Goal: Transaction & Acquisition: Complete application form

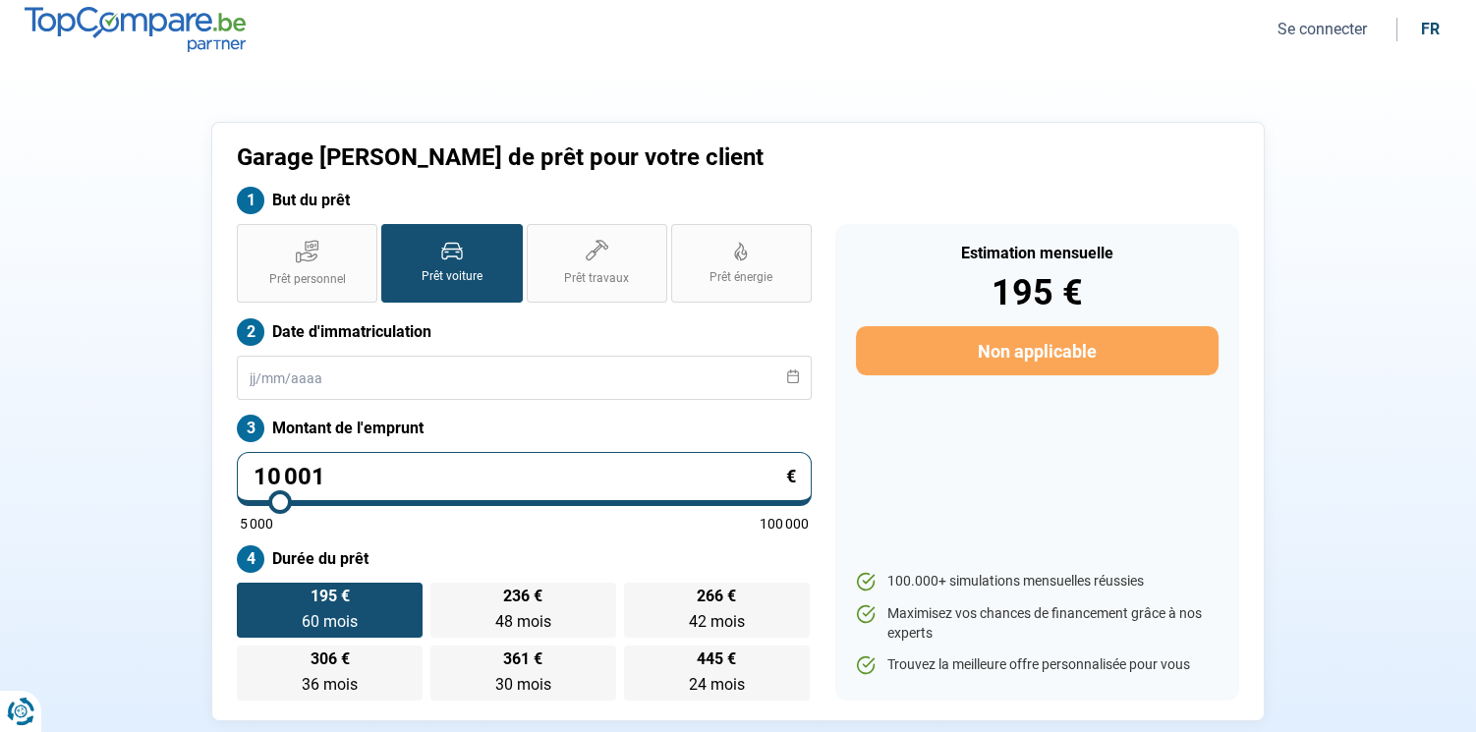
drag, startPoint x: 376, startPoint y: 485, endPoint x: 153, endPoint y: 474, distance: 223.3
click at [155, 474] on div "Garage [PERSON_NAME] de prêt pour votre client But du prêt Prêt personnel Prêt …" at bounding box center [737, 421] width 1297 height 599
type input "1"
type input "5000"
type input "12"
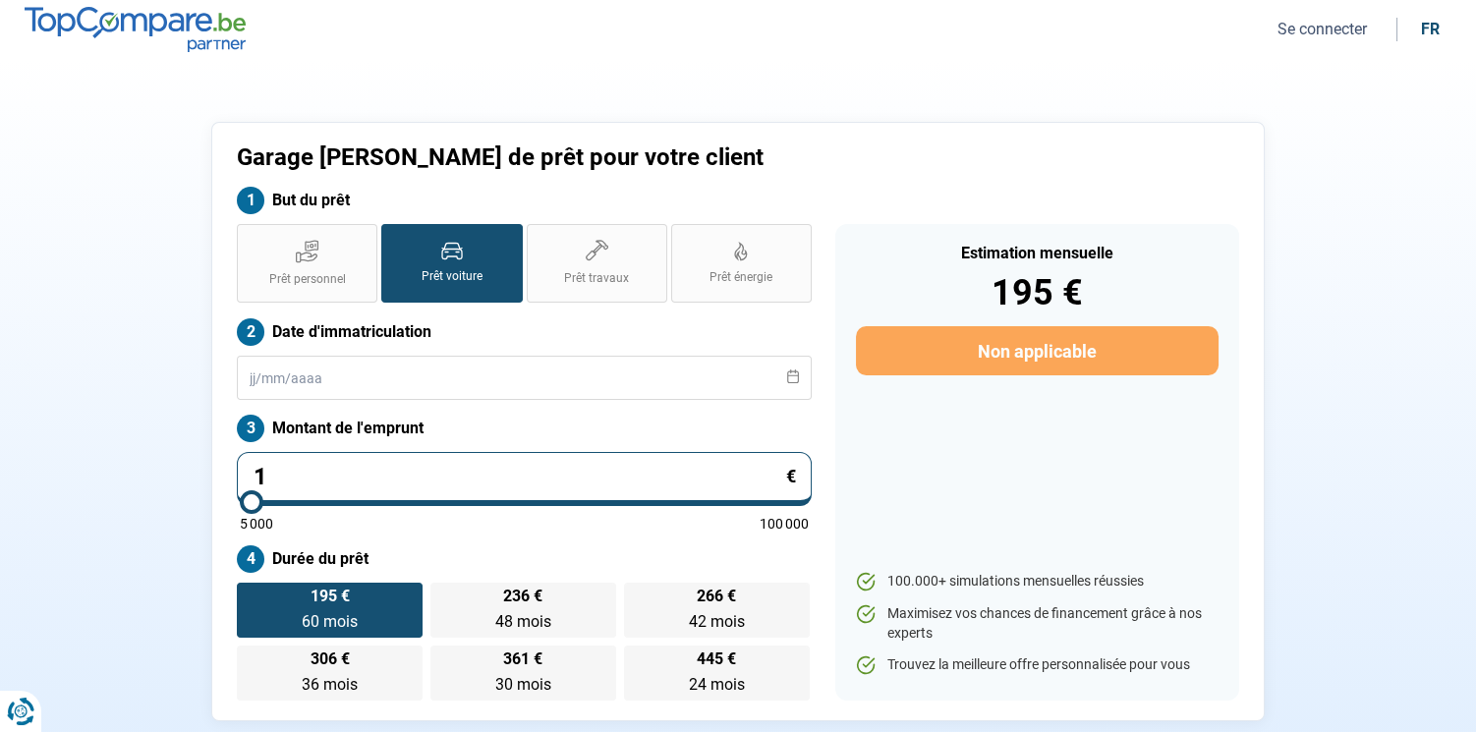
type input "5000"
type input "120"
type input "5000"
type input "1 200"
type input "5000"
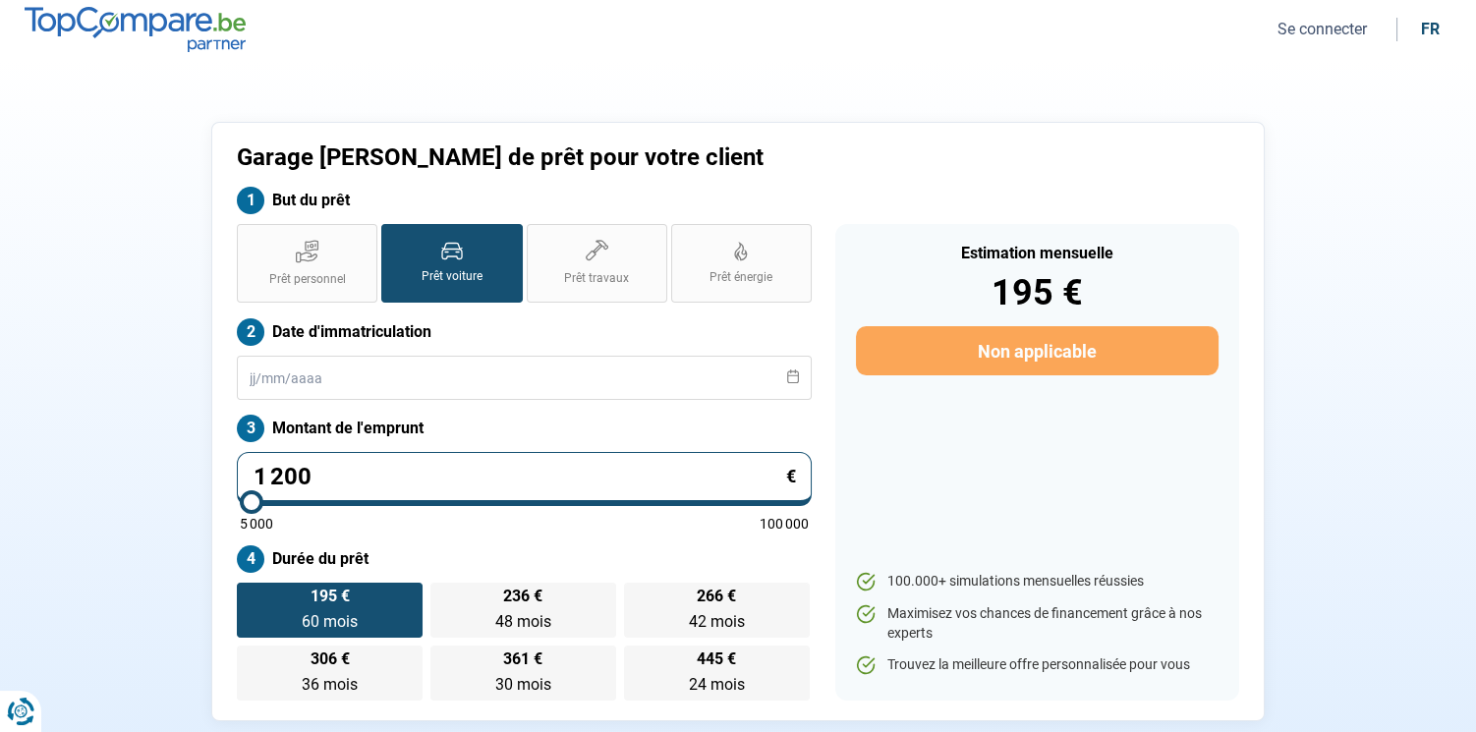
type input "12 000"
type input "12000"
type input "12 000"
click at [153, 473] on div "Garage Hervé Denis - Demande de prêt pour votre client But du prêt Prêt personn…" at bounding box center [737, 421] width 1297 height 599
click at [718, 689] on span "24 mois" at bounding box center [717, 684] width 56 height 19
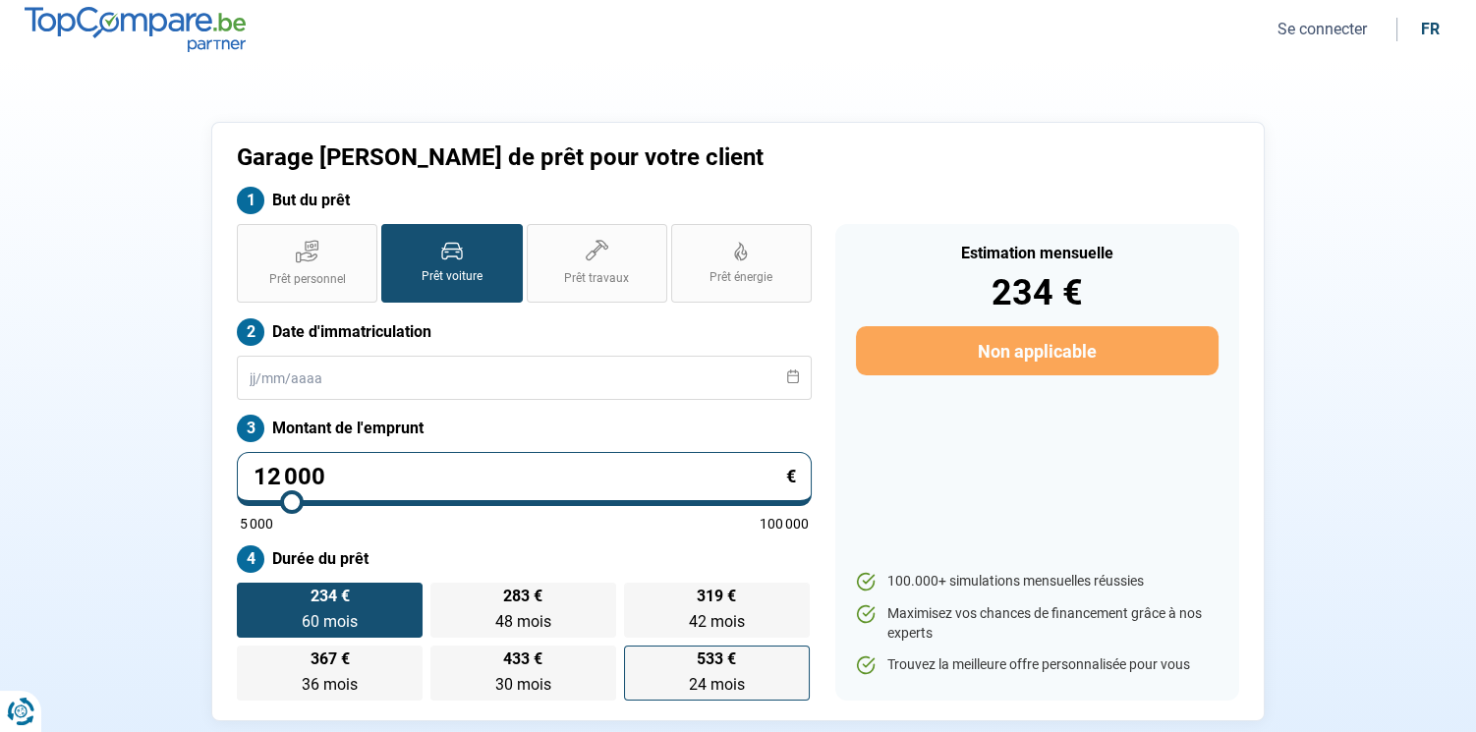
click at [637, 658] on input "533 € 24 mois 24 mois" at bounding box center [630, 652] width 13 height 13
radio input "true"
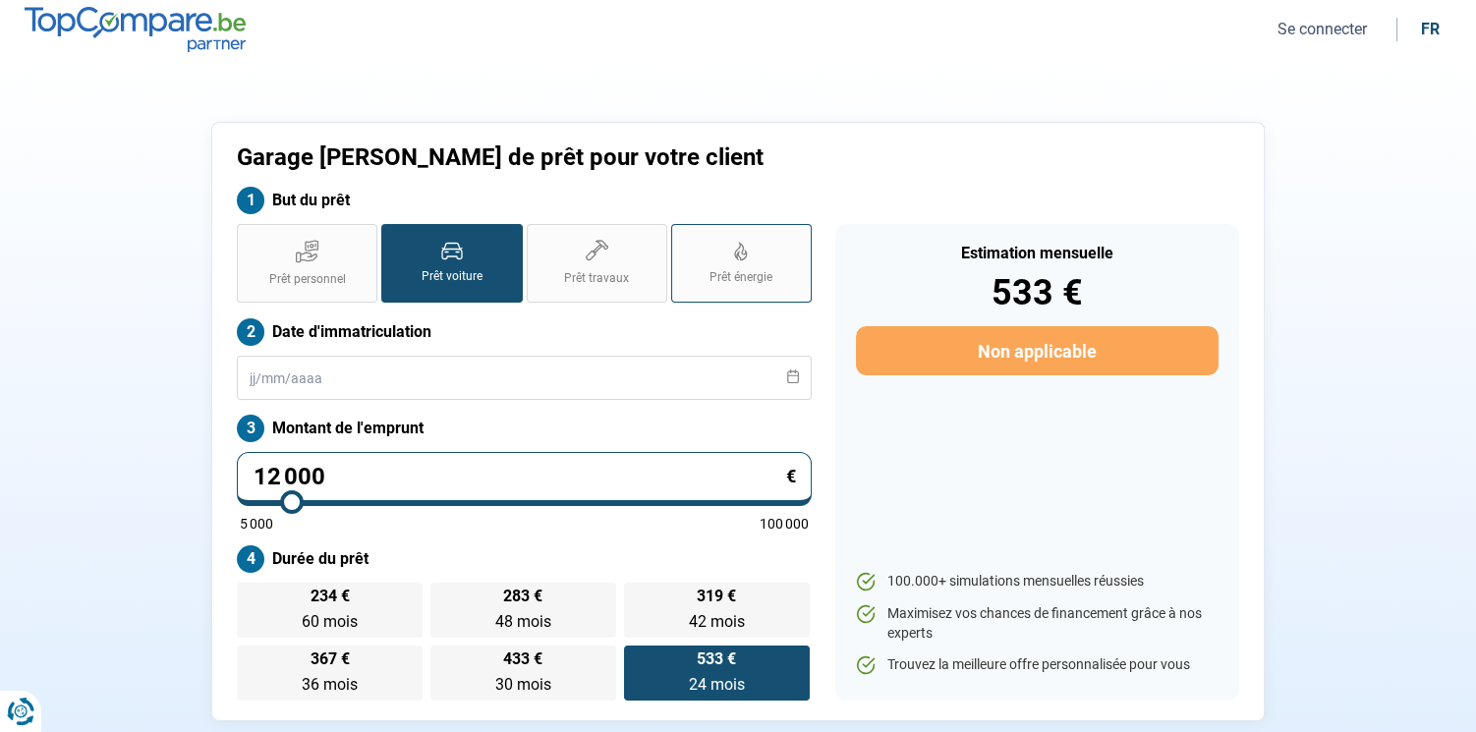
click at [713, 267] on label "Prêt énergie" at bounding box center [741, 263] width 140 height 79
click at [684, 237] on input "Prêt énergie" at bounding box center [677, 230] width 13 height 13
radio input "true"
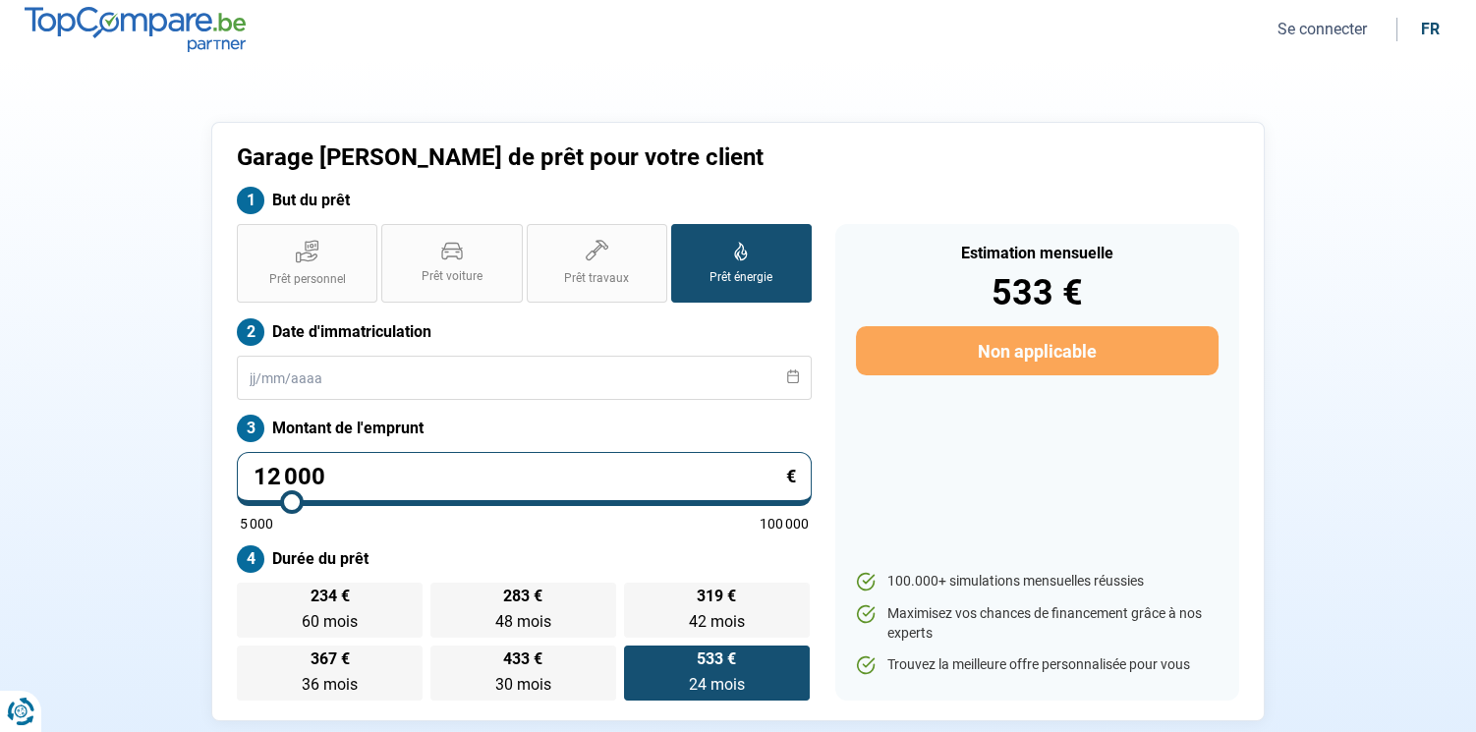
radio input "true"
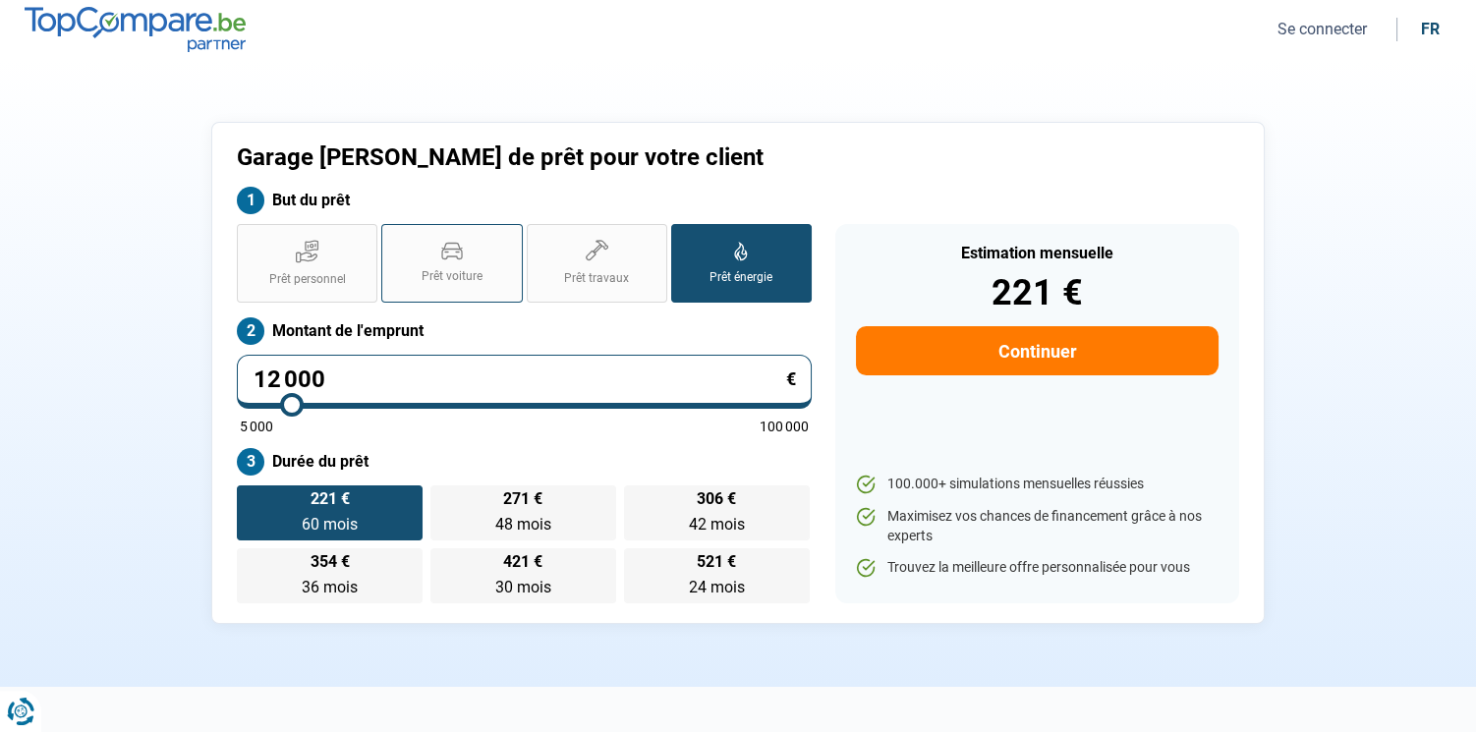
click at [441, 242] on icon at bounding box center [452, 251] width 22 height 19
click at [394, 237] on input "Prêt voiture" at bounding box center [387, 230] width 13 height 13
radio input "true"
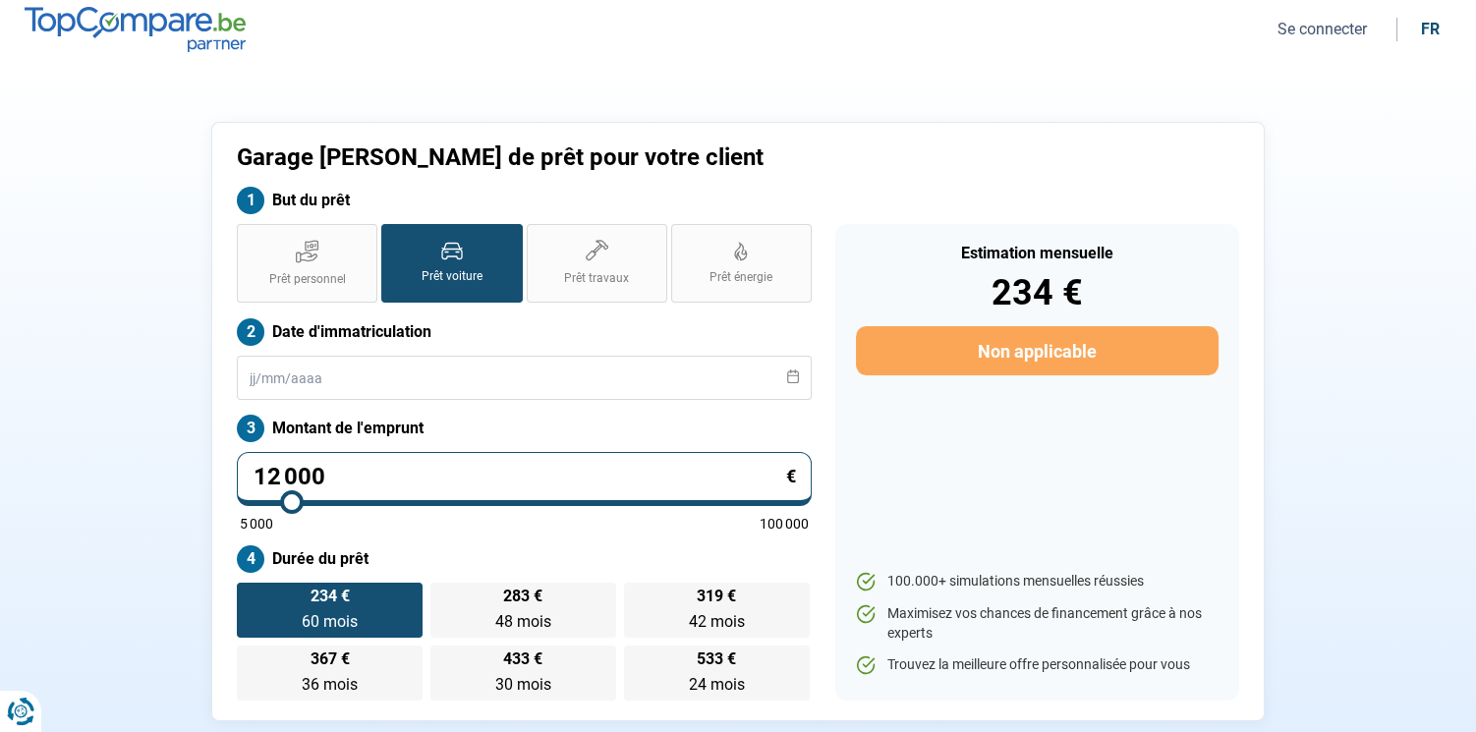
click at [1277, 22] on button "Se connecter" at bounding box center [1321, 29] width 101 height 21
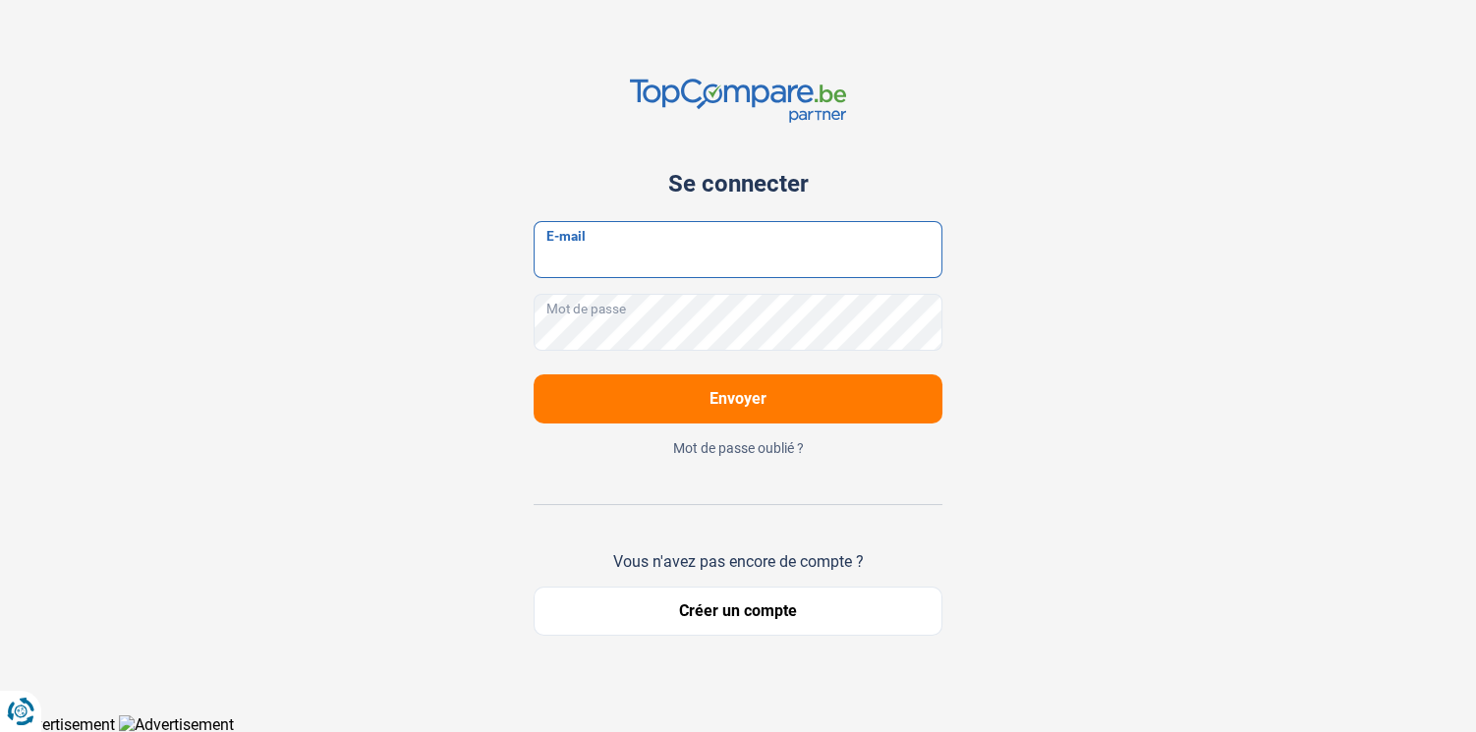
type input "garage.hervedenis@hotmail.com"
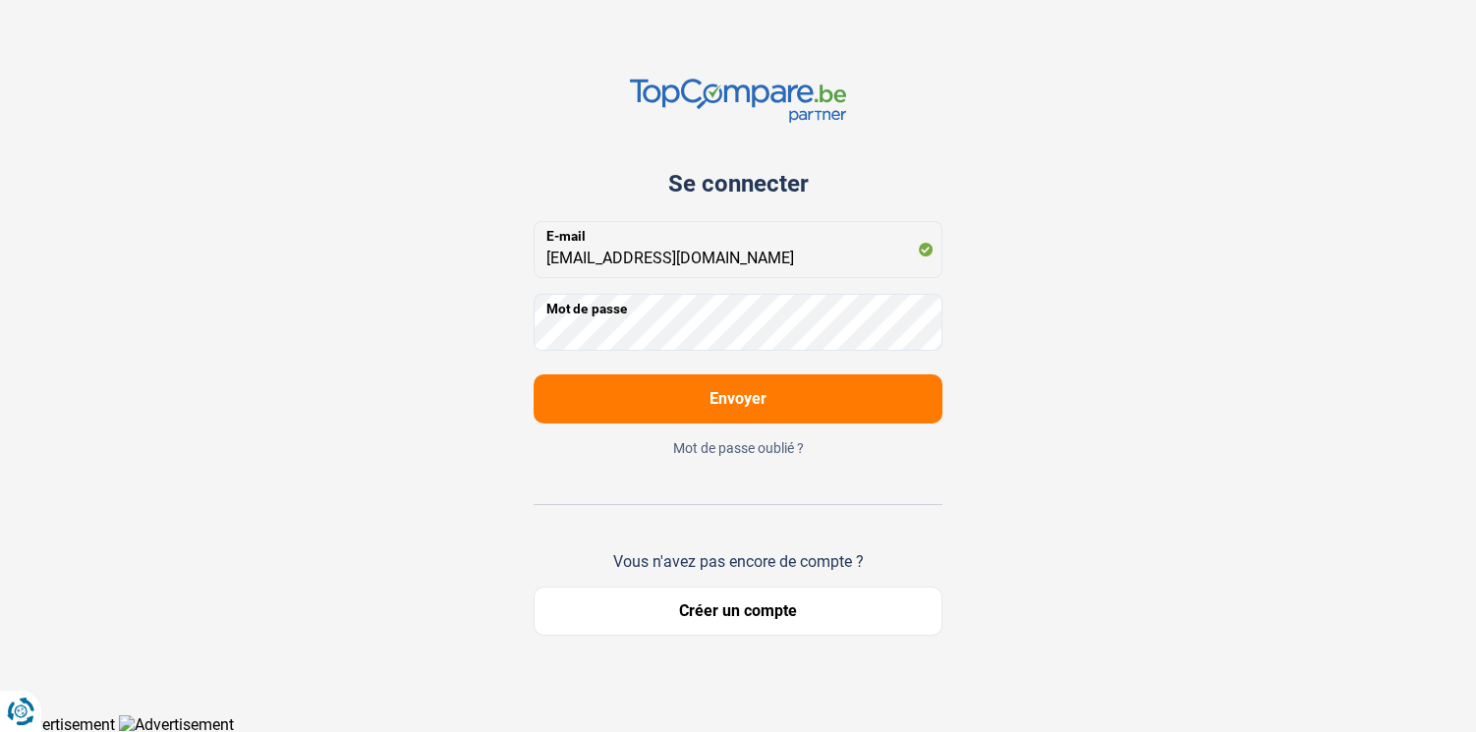
click at [691, 398] on button "Envoyer" at bounding box center [737, 398] width 409 height 49
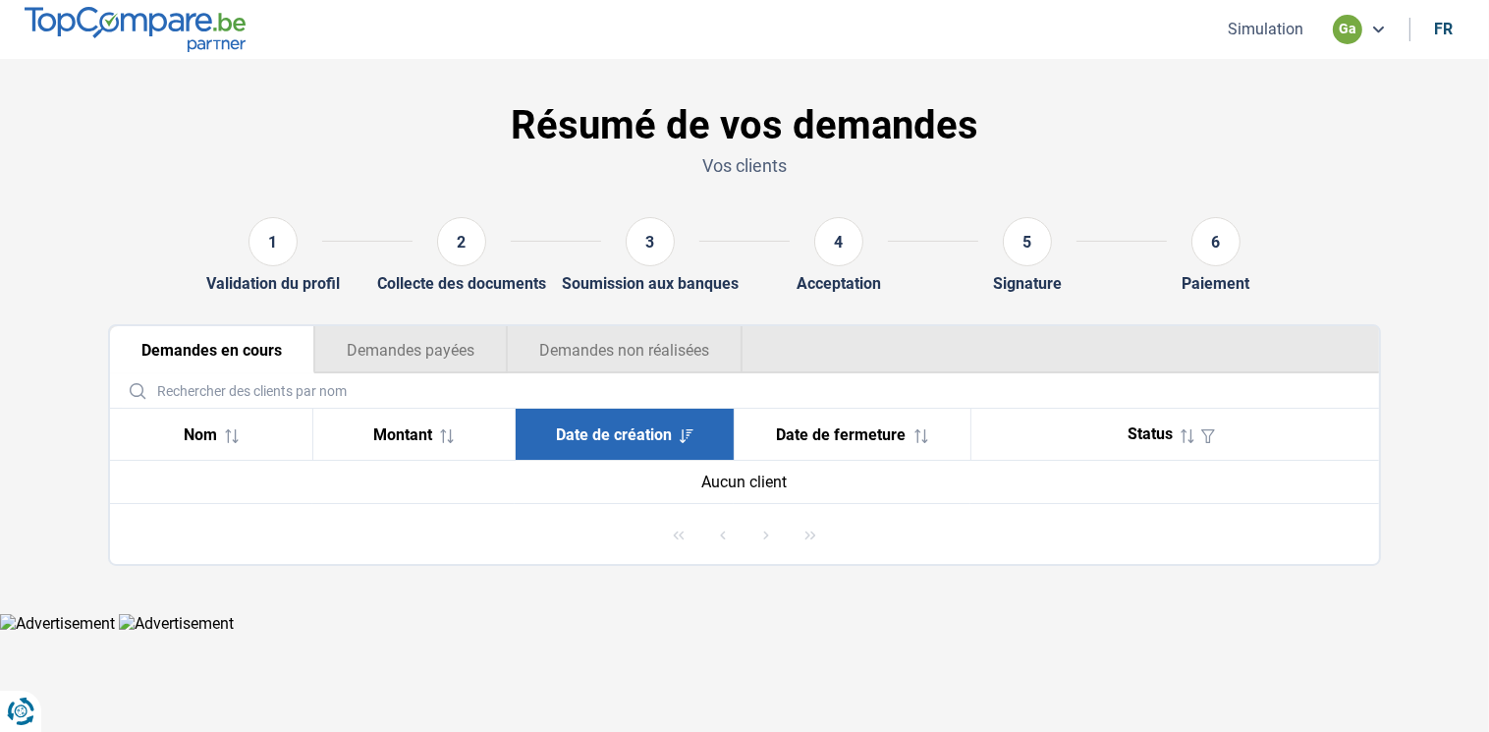
click at [387, 339] on button "Demandes payées" at bounding box center [410, 349] width 193 height 47
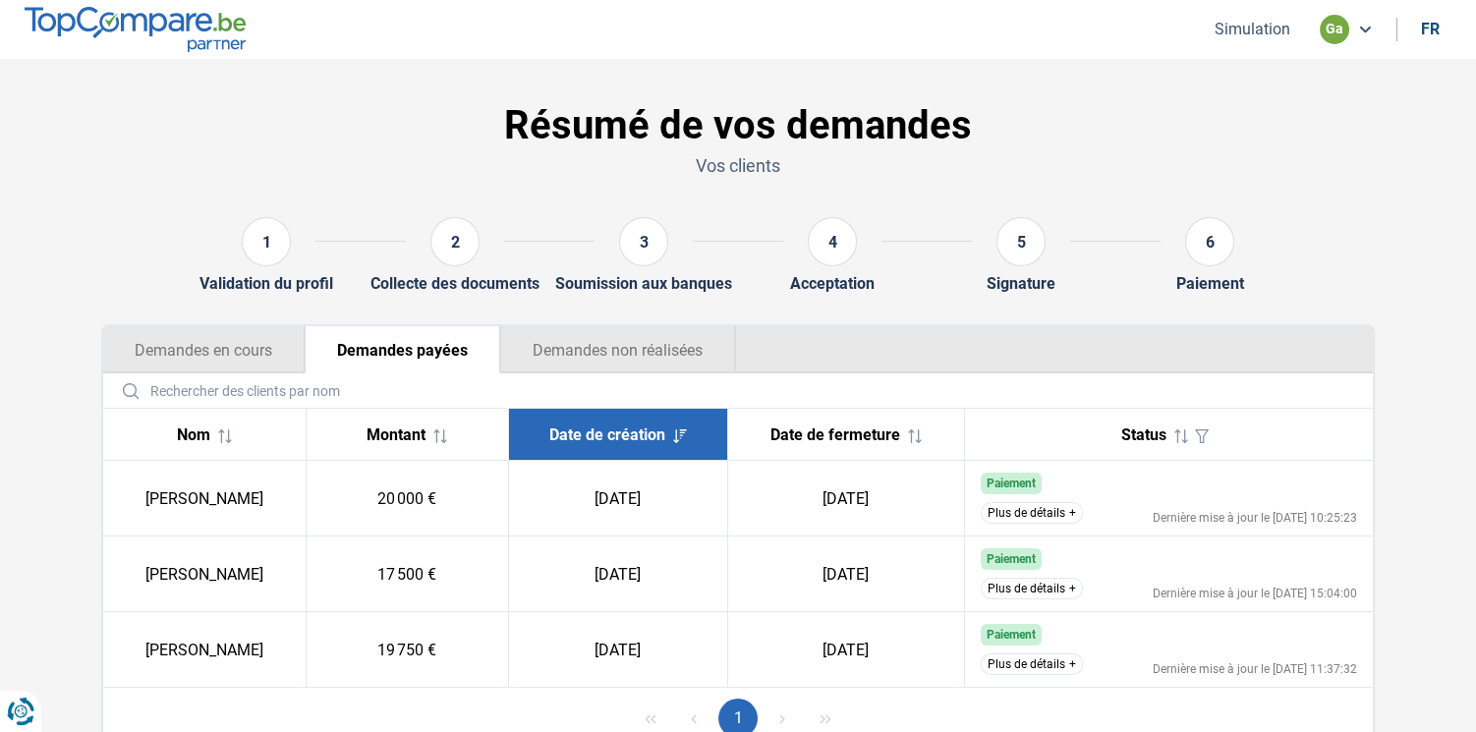
scroll to position [84, 0]
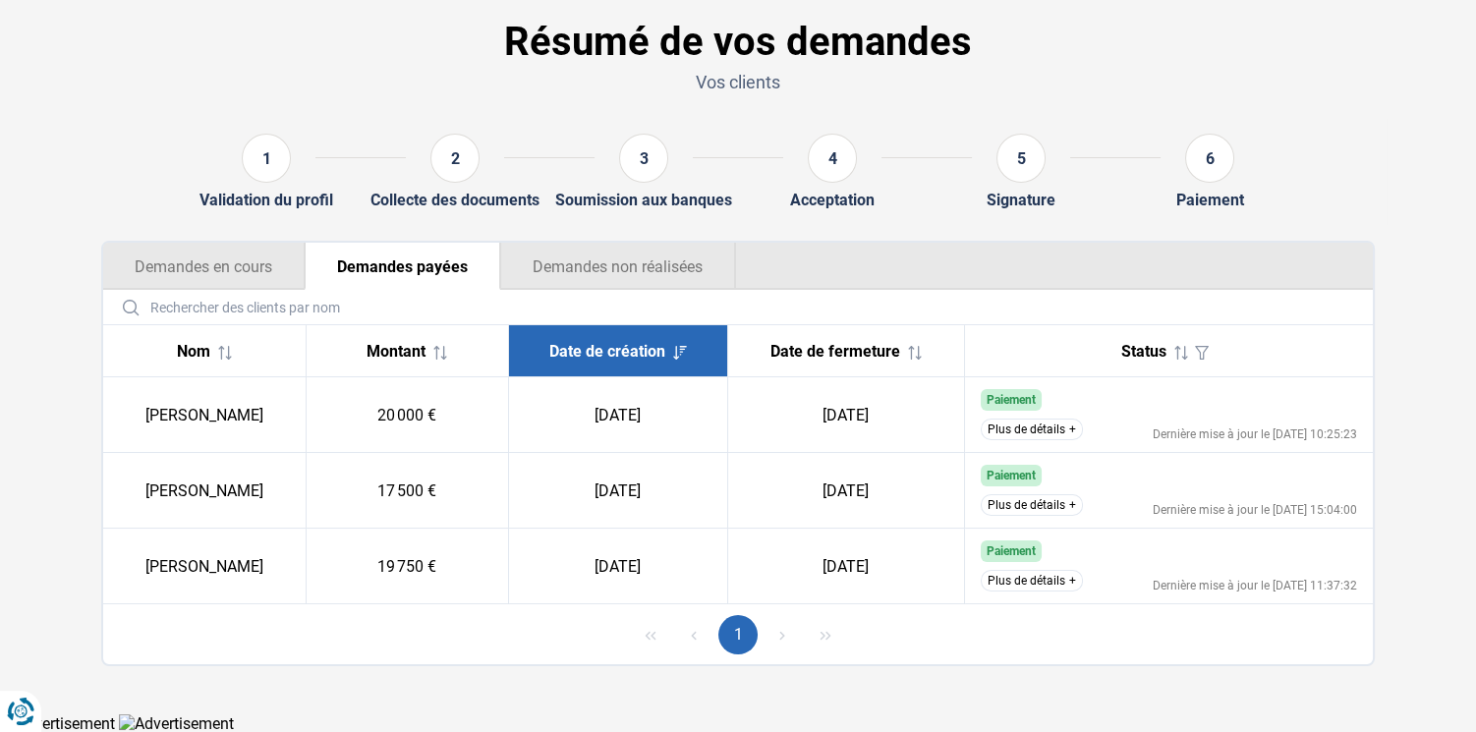
click at [613, 290] on input "text" at bounding box center [738, 307] width 1254 height 34
click at [615, 284] on button "Demandes non réalisées" at bounding box center [618, 266] width 236 height 47
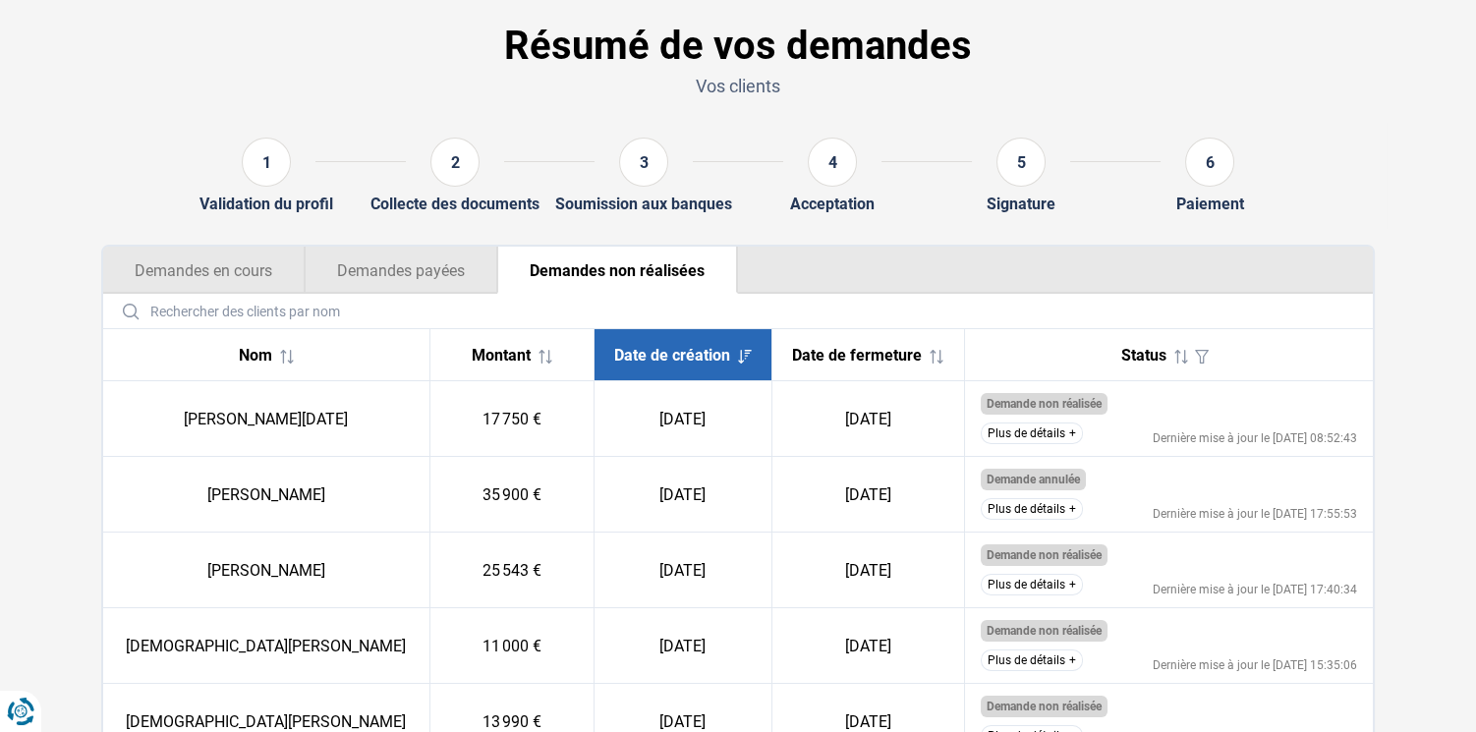
scroll to position [125, 0]
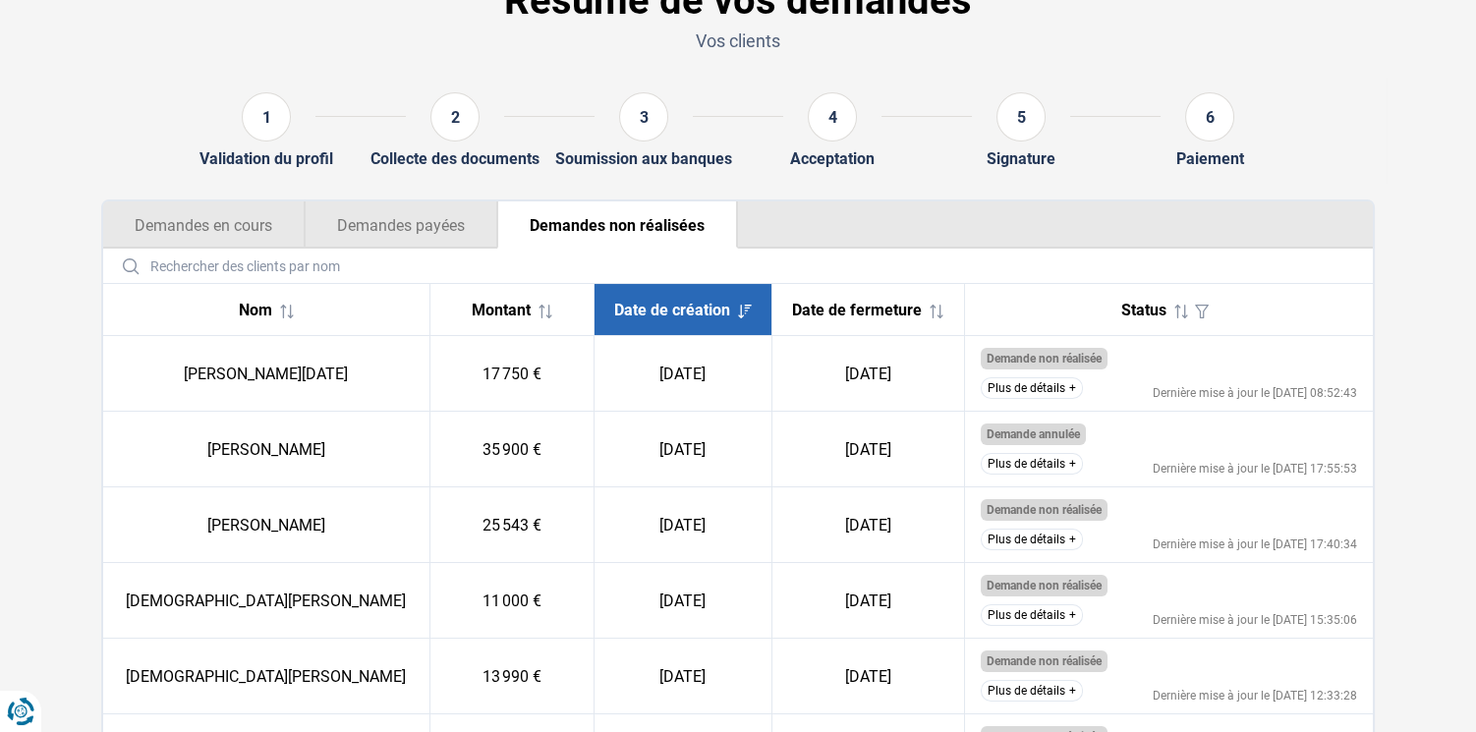
click at [1067, 388] on button "Plus de détails" at bounding box center [1032, 388] width 102 height 22
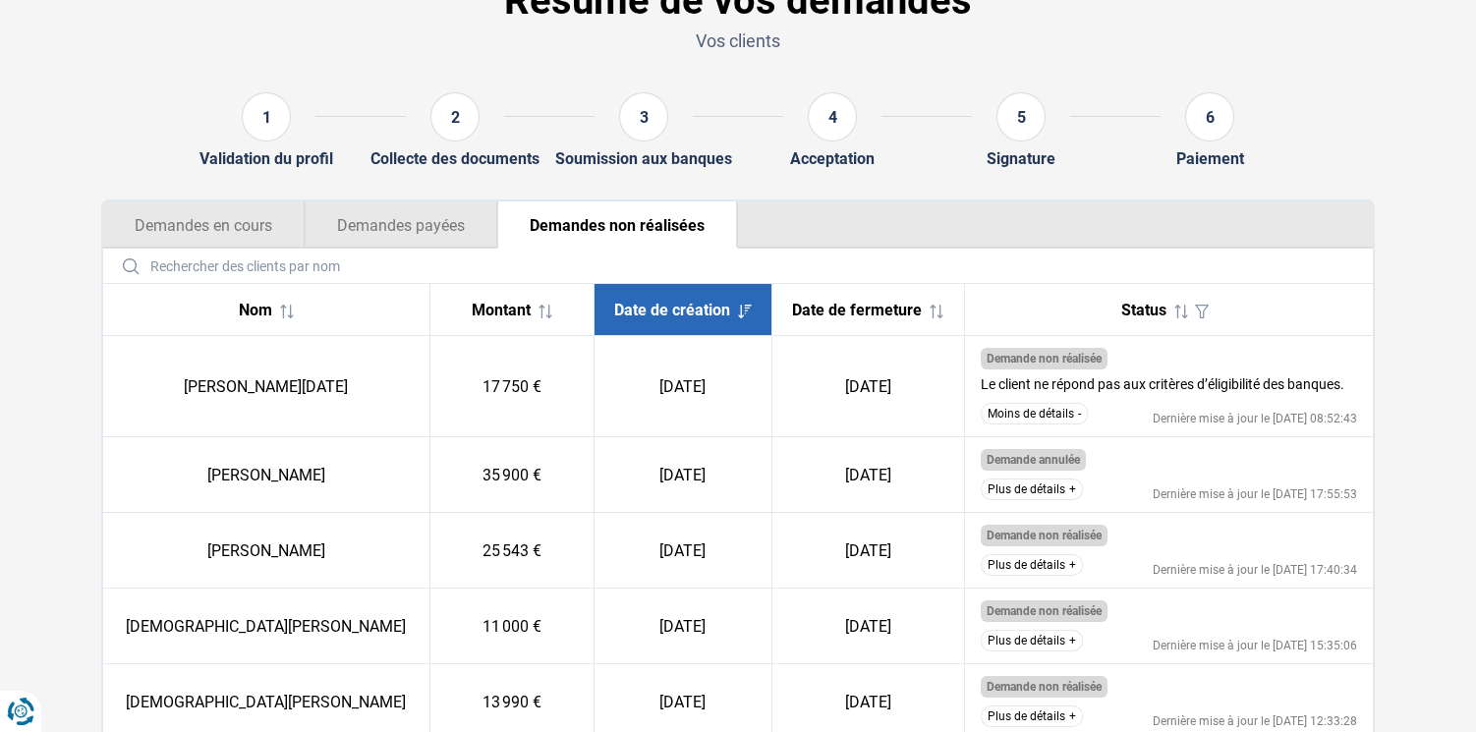
click at [1037, 410] on button "Moins de détails" at bounding box center [1034, 414] width 107 height 22
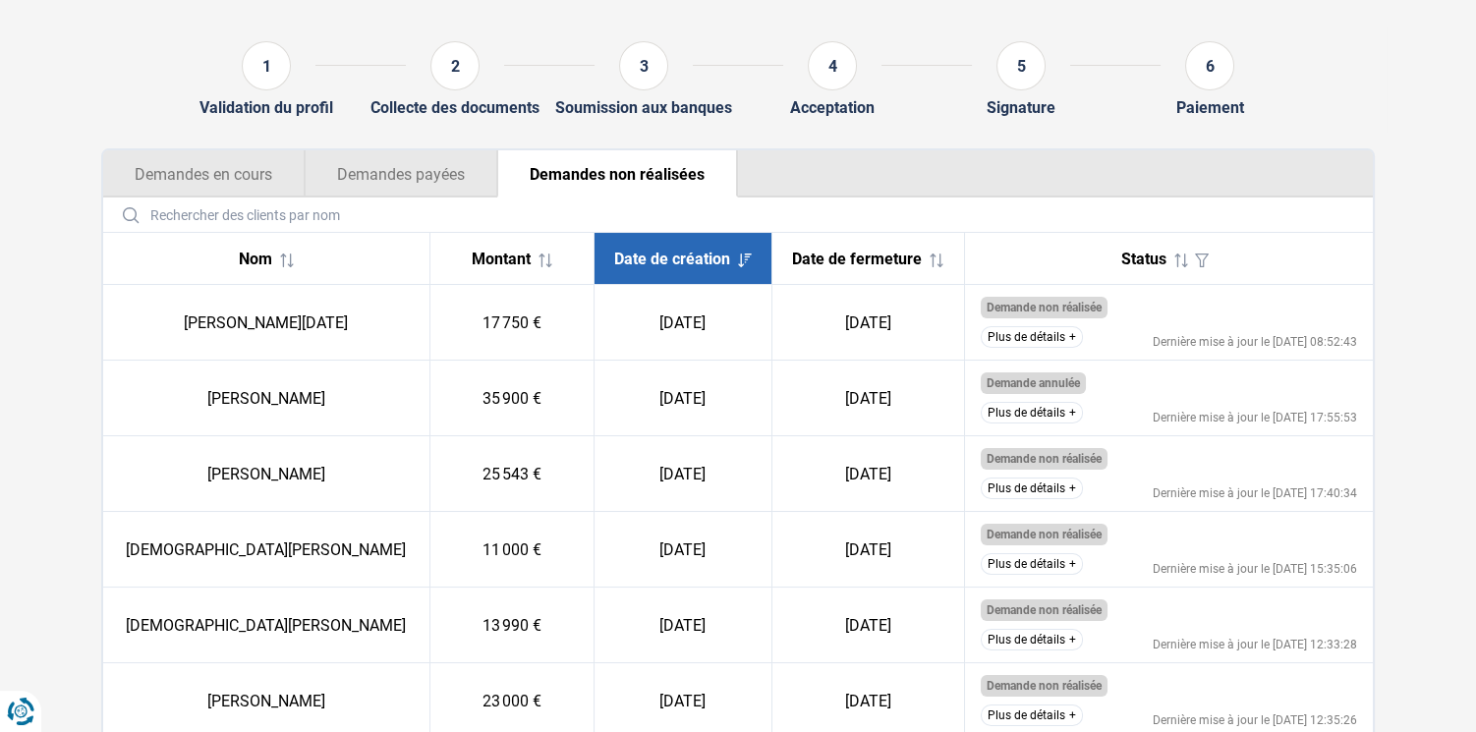
scroll to position [218, 0]
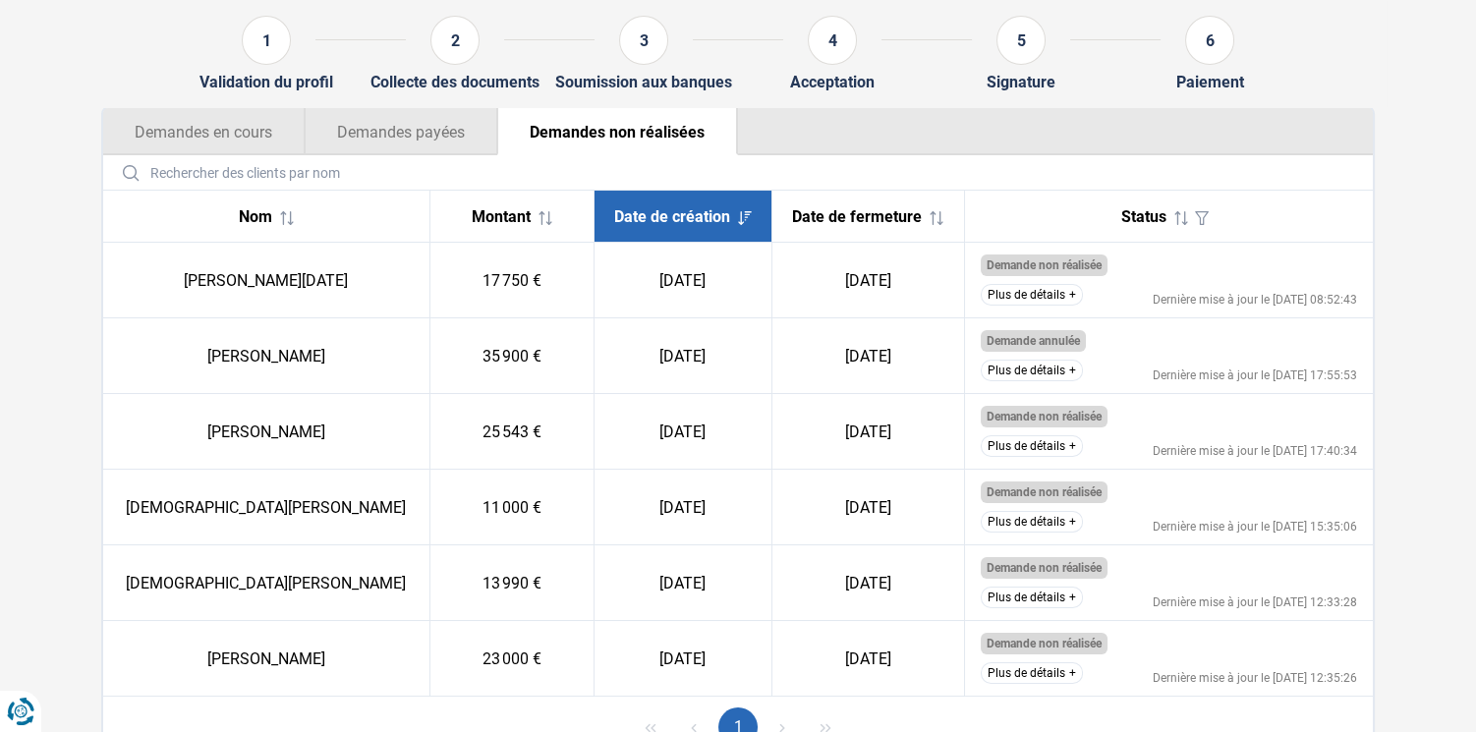
click at [1040, 372] on button "Plus de détails" at bounding box center [1032, 371] width 102 height 22
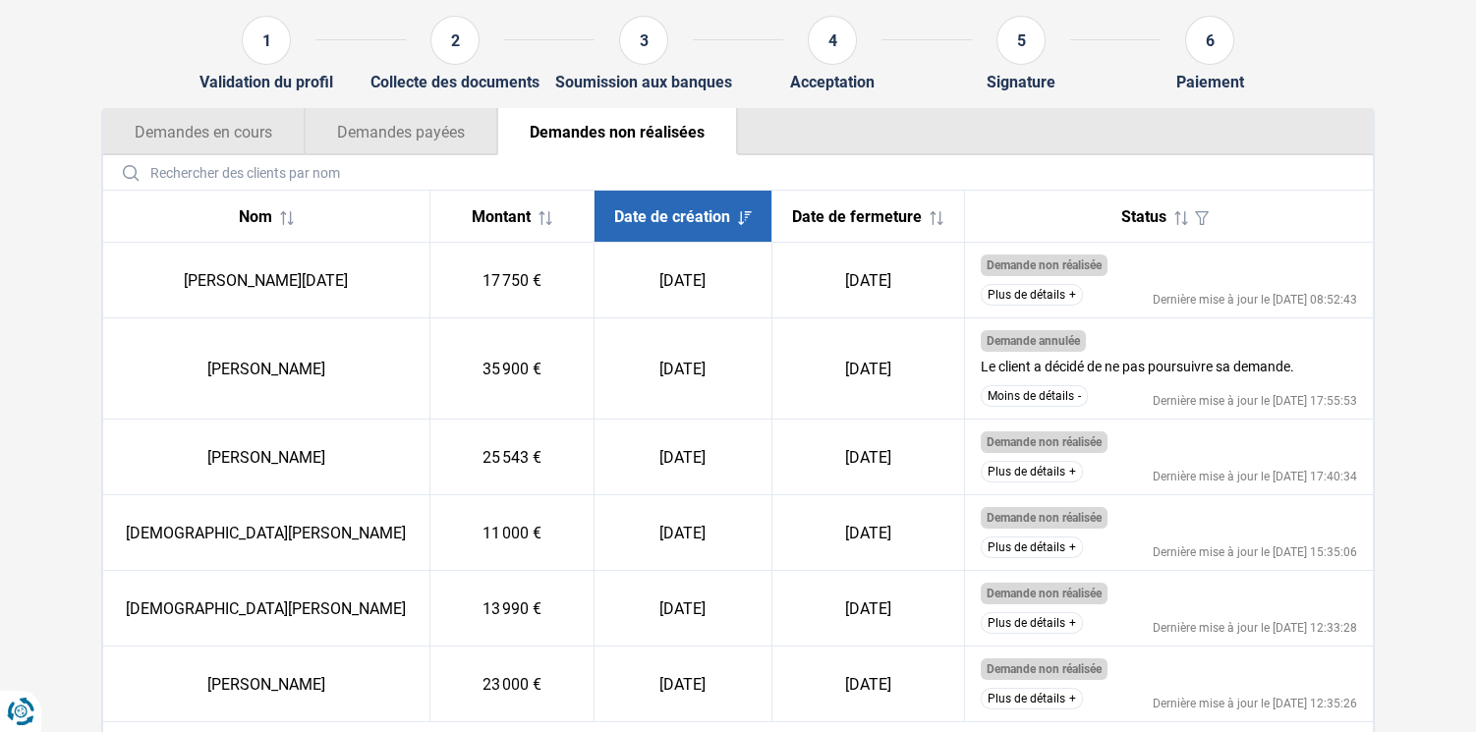
click at [1033, 396] on button "Moins de détails" at bounding box center [1034, 396] width 107 height 22
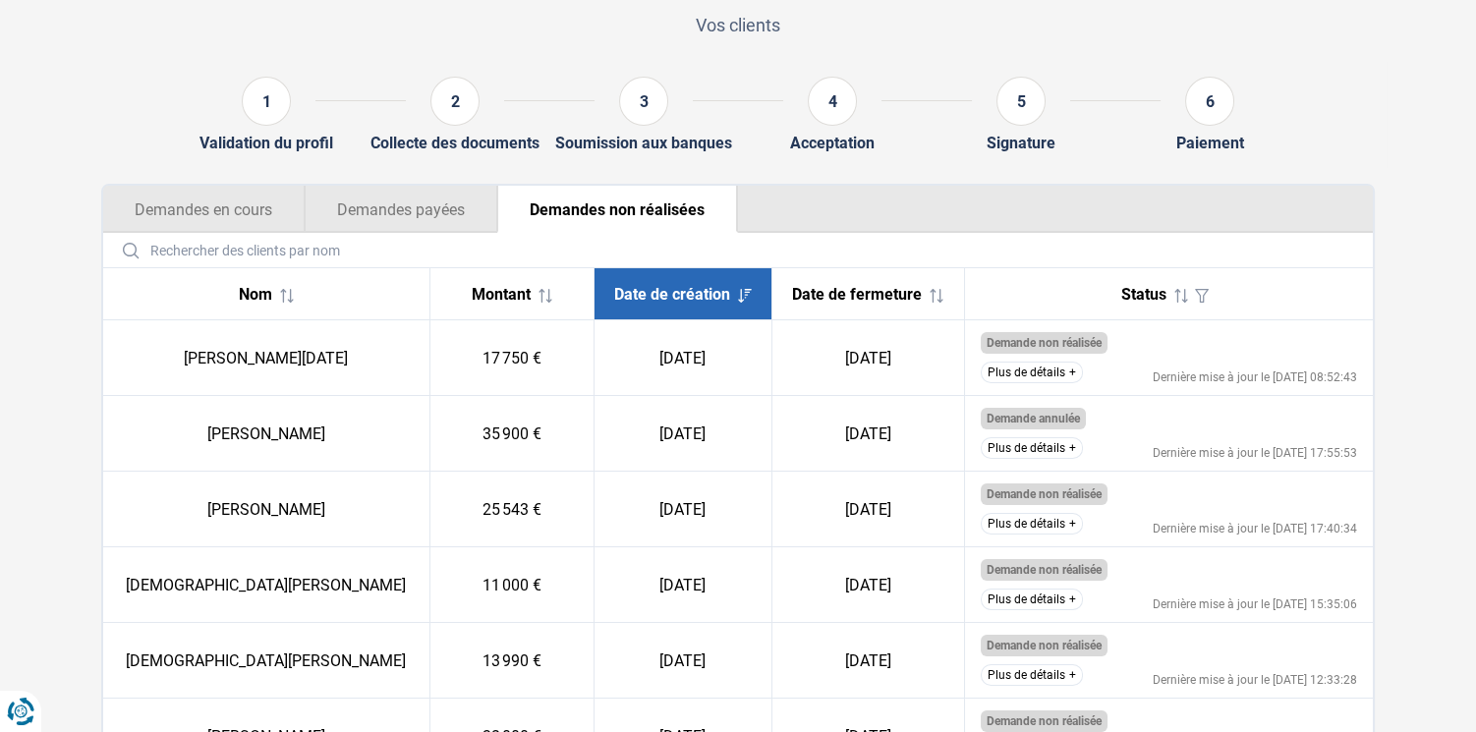
scroll to position [125, 0]
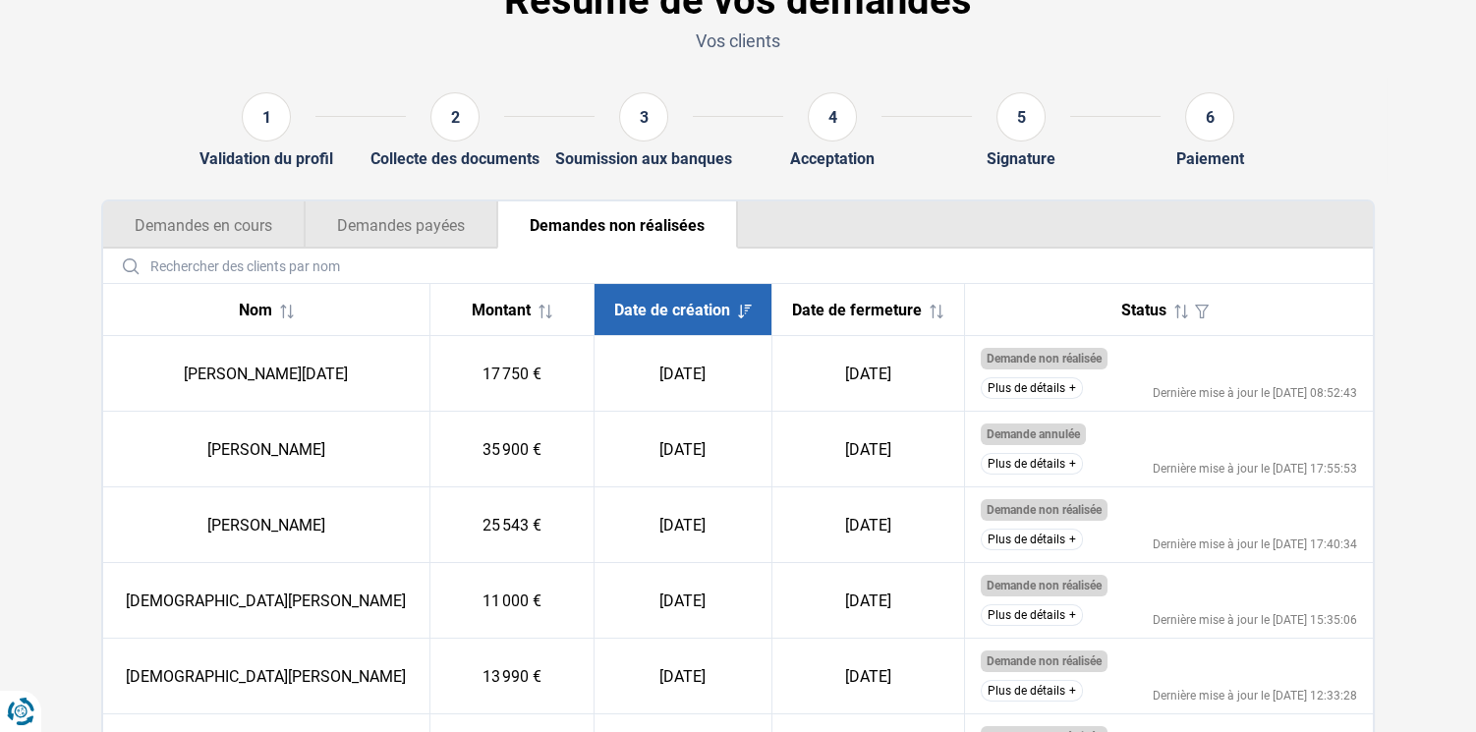
click at [834, 316] on span "Date de fermeture" at bounding box center [857, 310] width 130 height 19
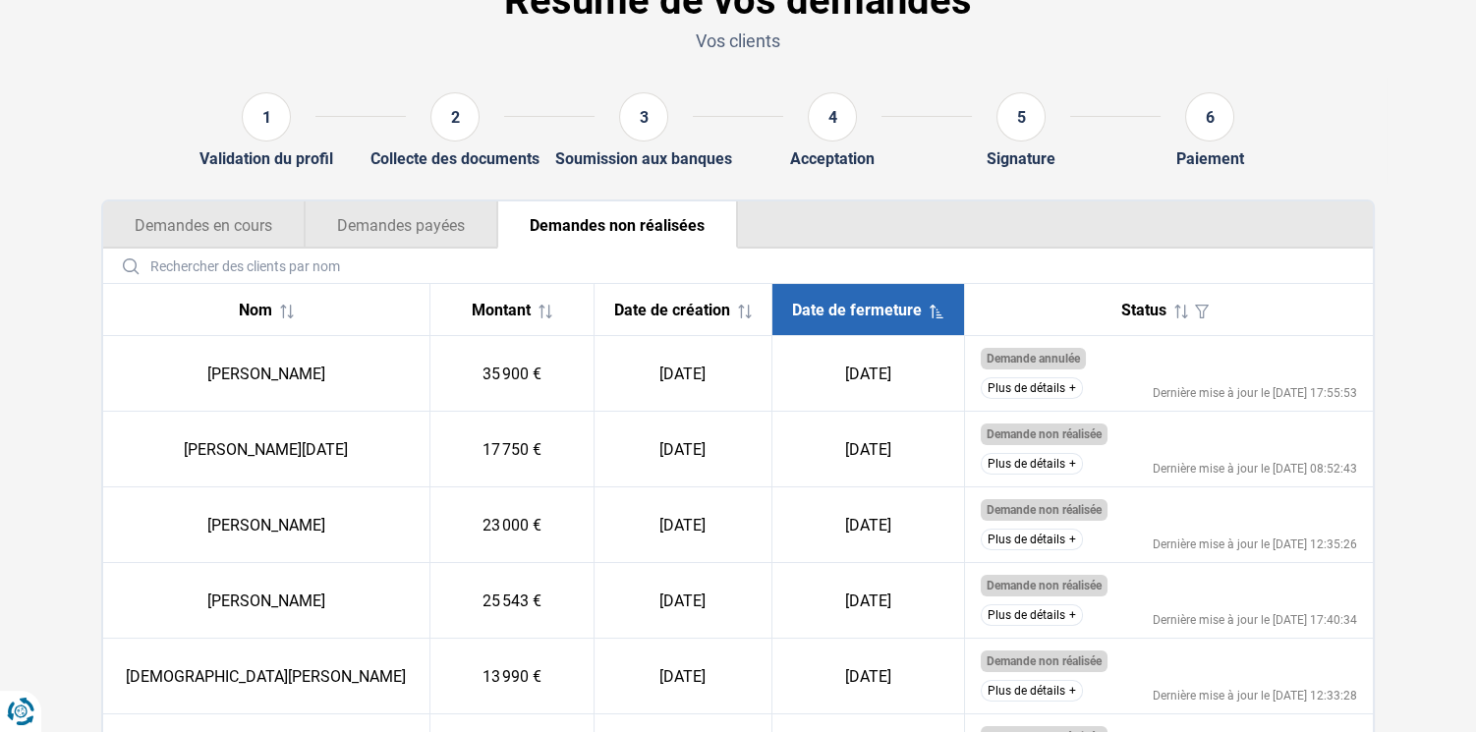
click at [1148, 297] on div "Status" at bounding box center [1169, 310] width 377 height 28
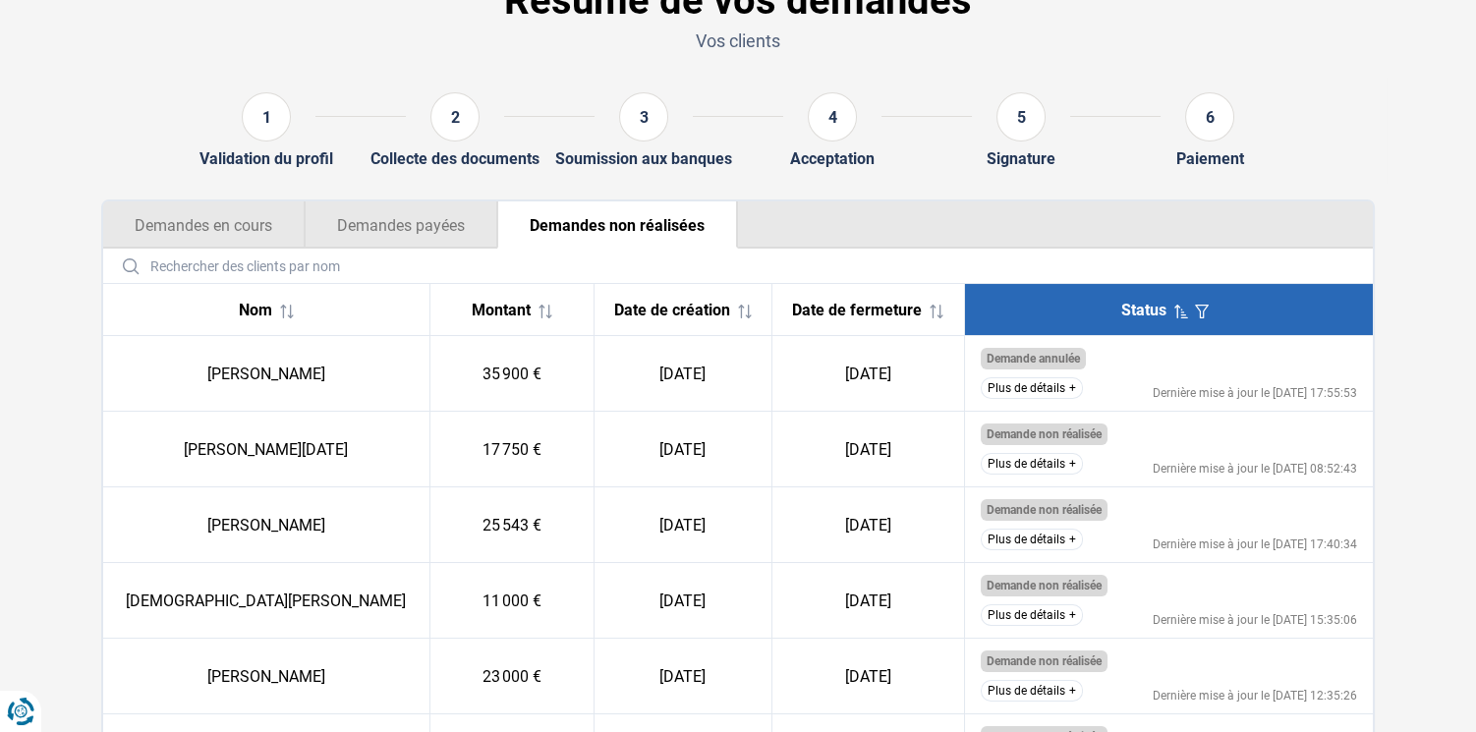
click at [272, 301] on span at bounding box center [283, 310] width 22 height 19
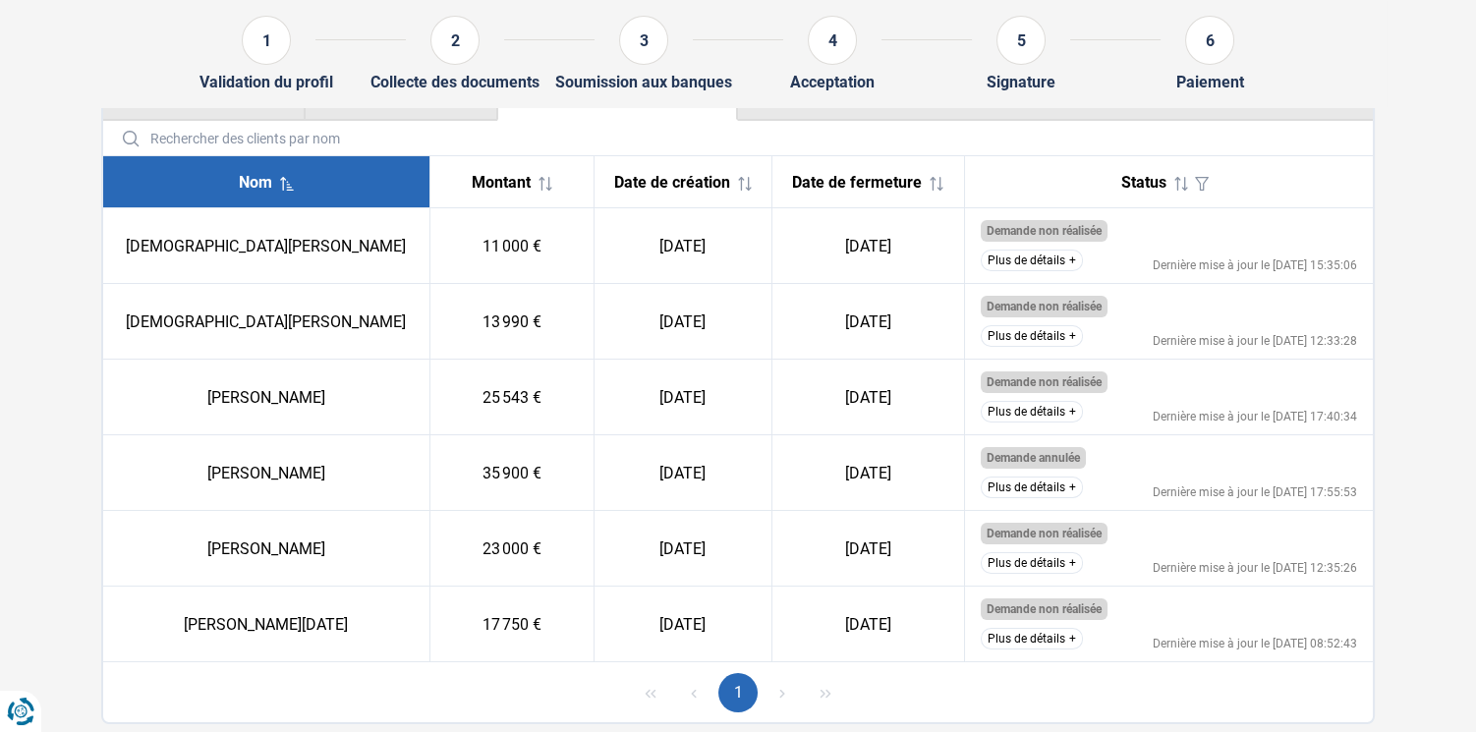
scroll to position [218, 0]
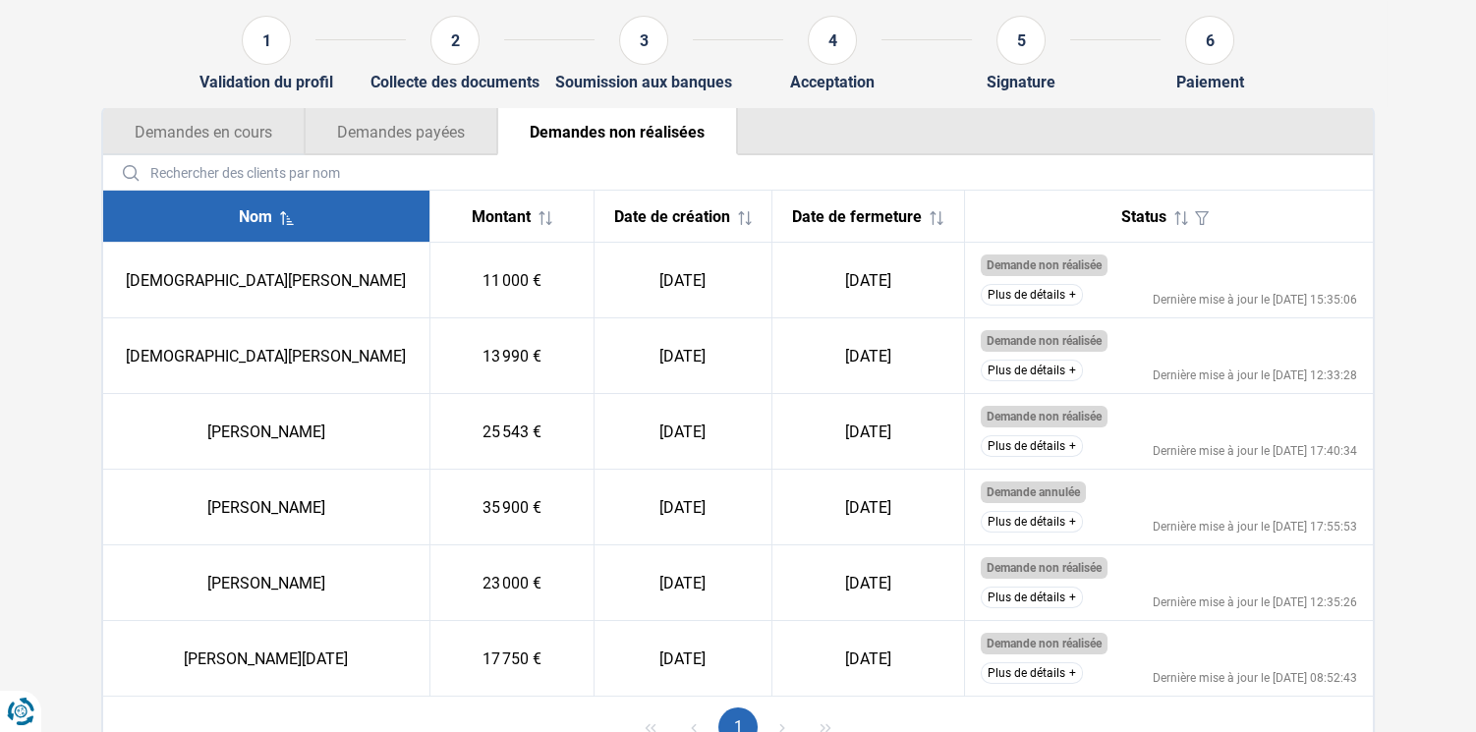
click at [227, 145] on button "Demandes en cours" at bounding box center [203, 131] width 201 height 47
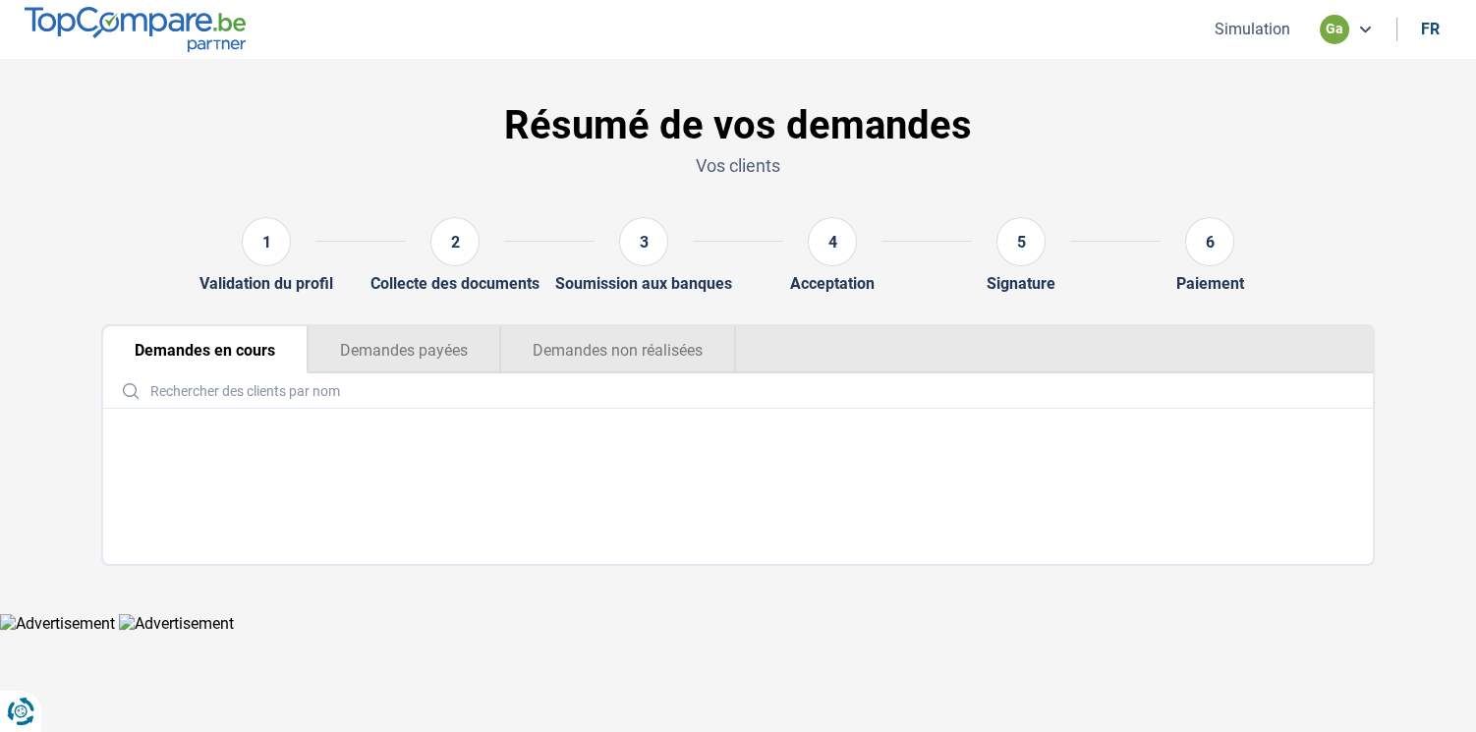
scroll to position [0, 0]
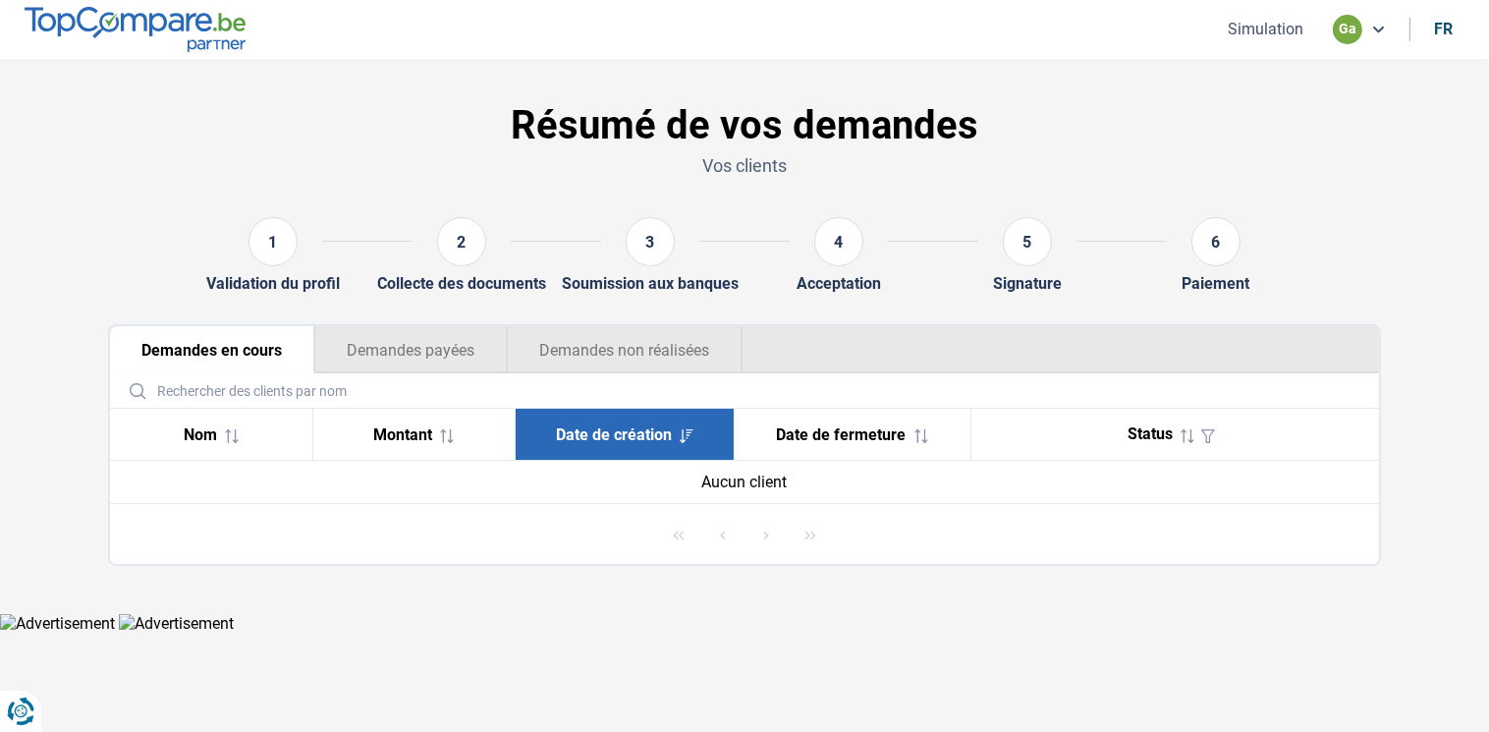
click at [395, 349] on button "Demandes payées" at bounding box center [410, 349] width 193 height 47
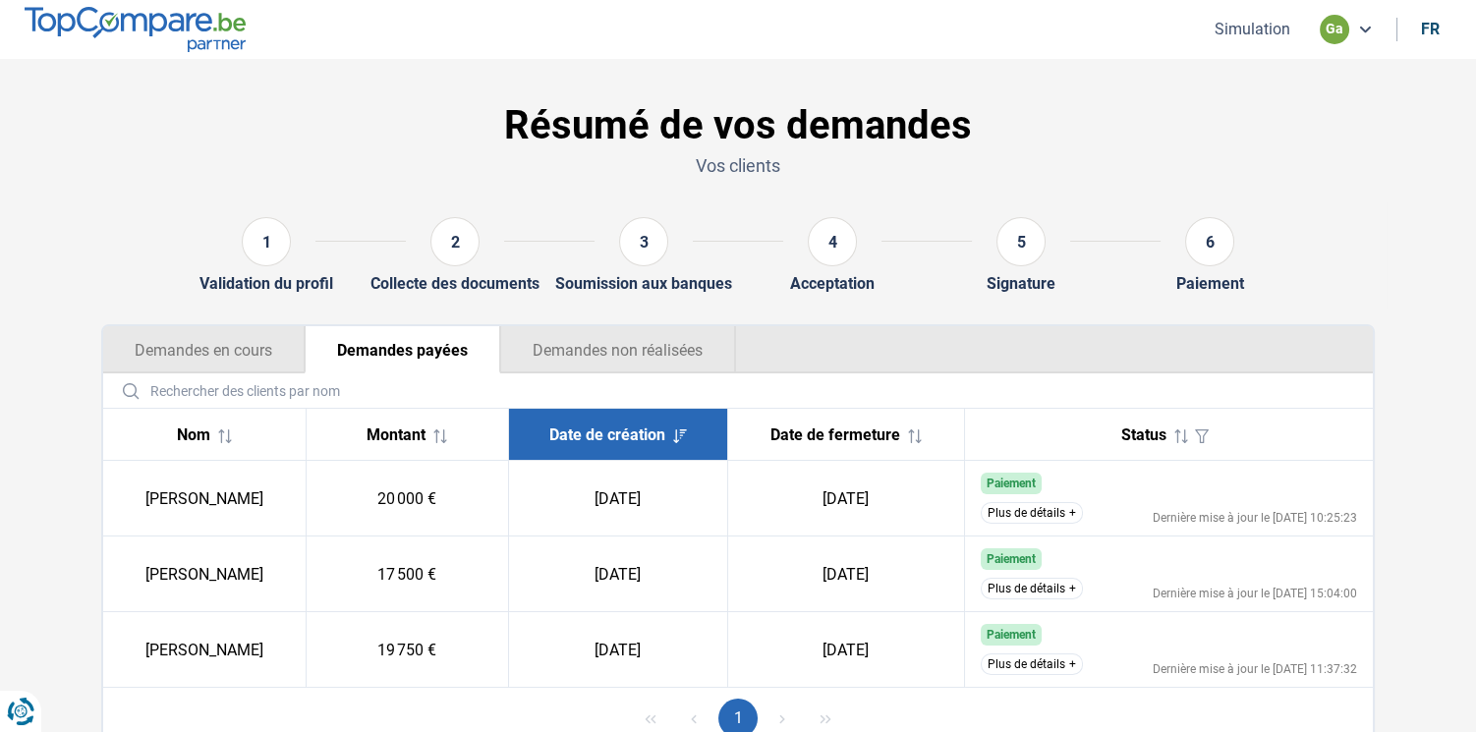
click at [134, 24] on img at bounding box center [135, 29] width 221 height 44
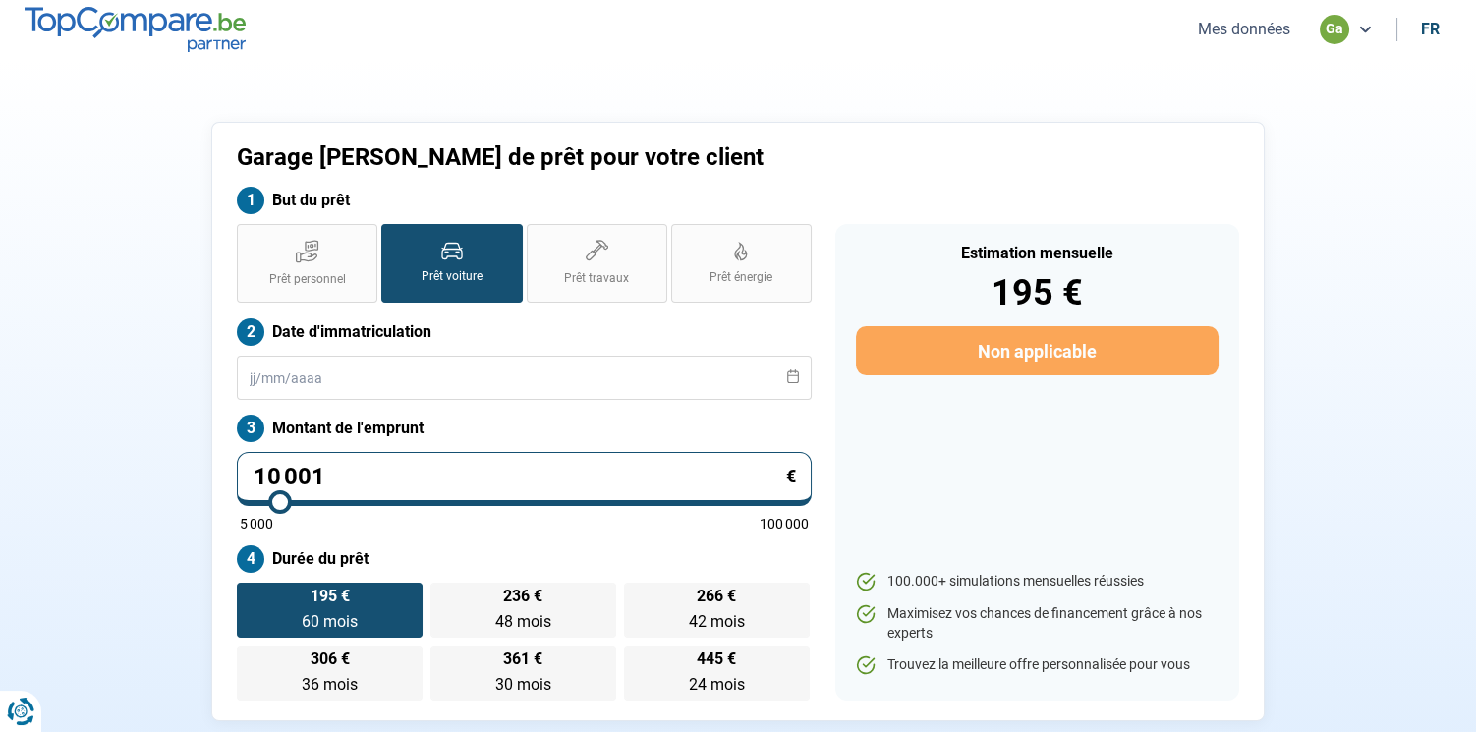
click at [1238, 33] on button "Mes données" at bounding box center [1244, 29] width 104 height 21
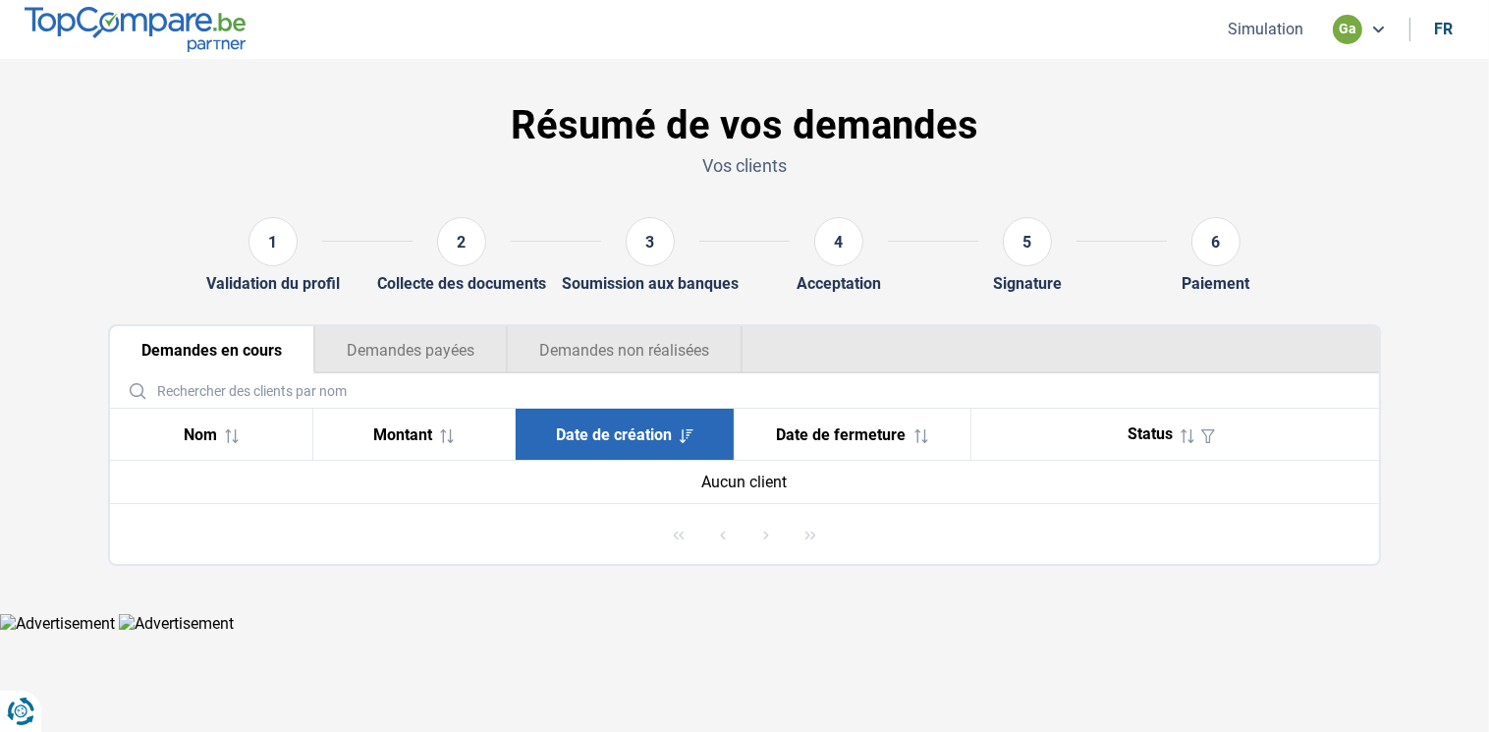
click at [89, 30] on img at bounding box center [135, 29] width 221 height 44
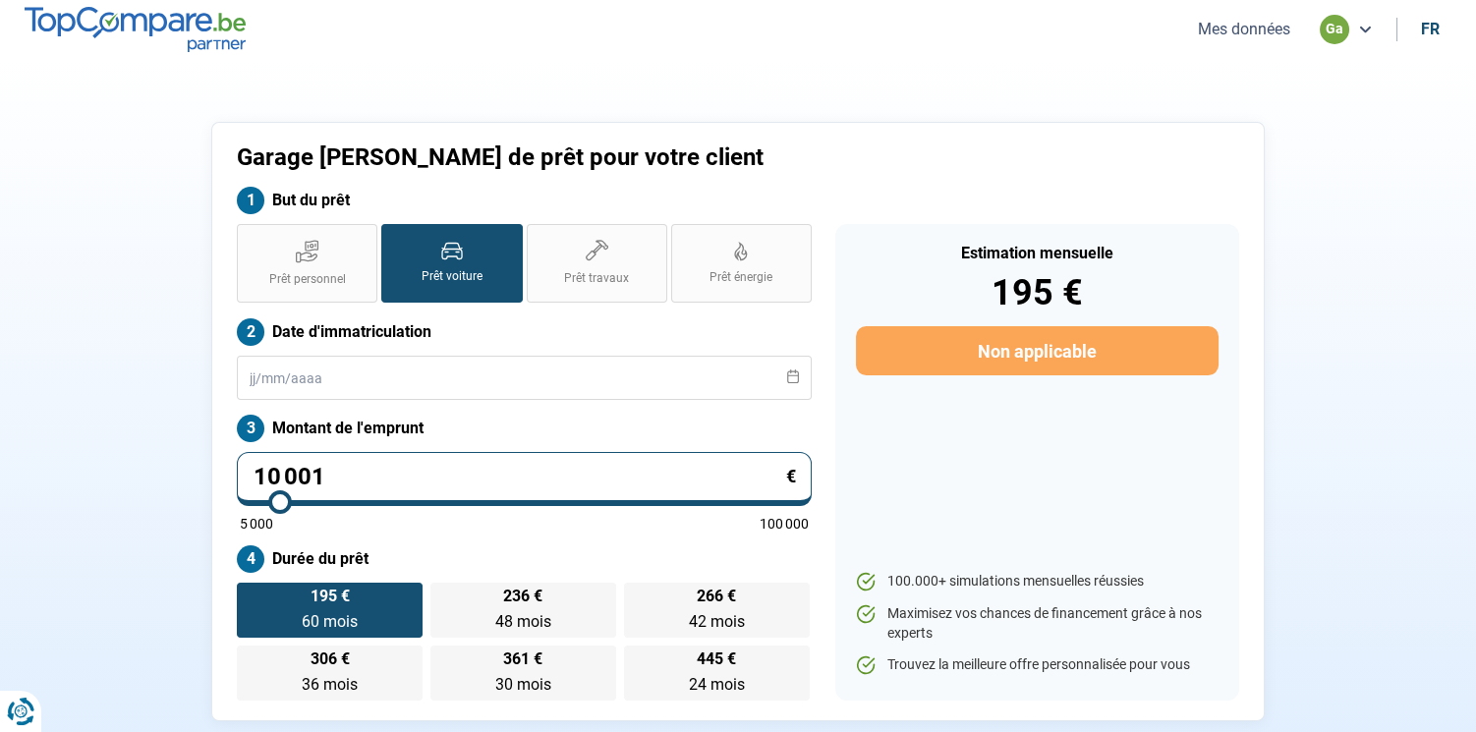
drag, startPoint x: 511, startPoint y: 483, endPoint x: 105, endPoint y: 474, distance: 405.9
click at [114, 479] on div "Garage [PERSON_NAME] de prêt pour votre client But du prêt Prêt personnel Prêt …" at bounding box center [737, 421] width 1297 height 599
type input "1"
type input "5000"
type input "10"
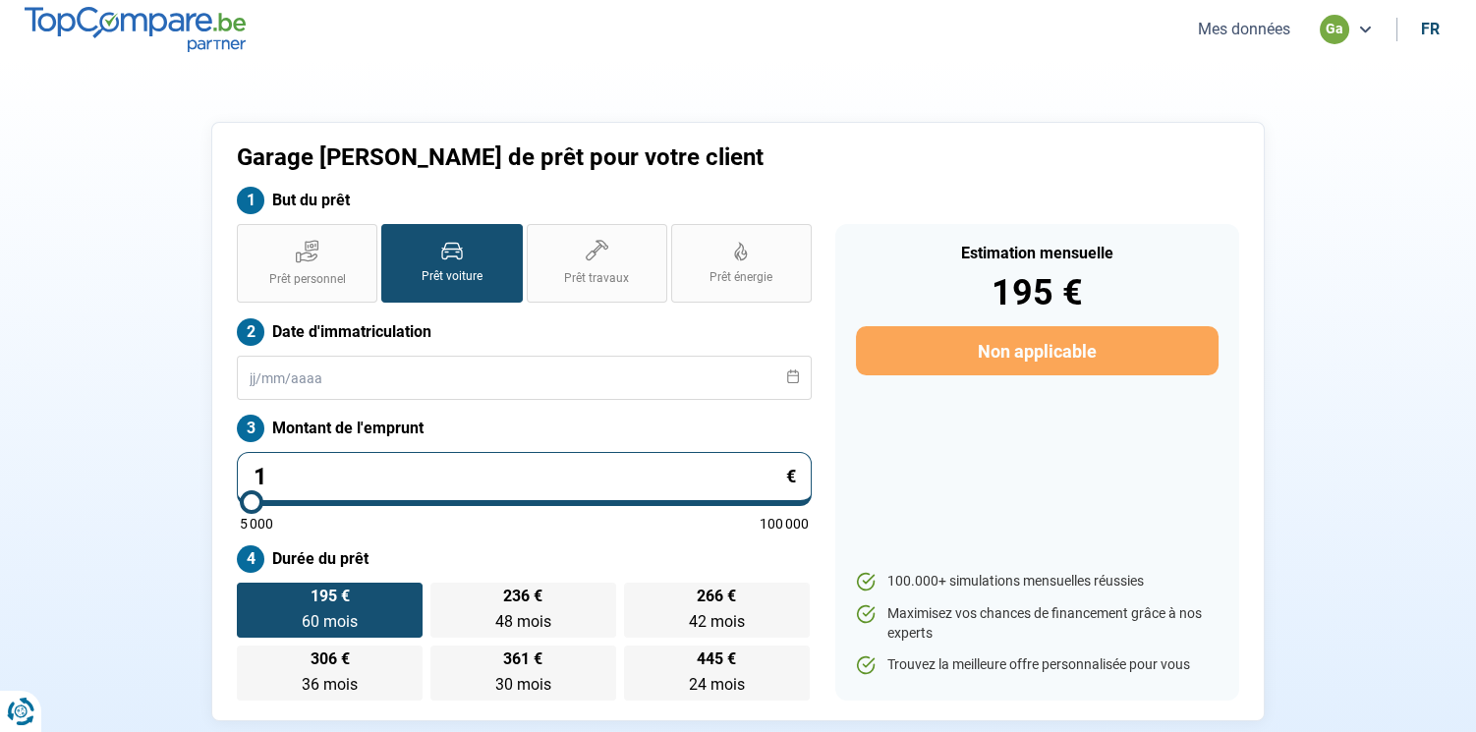
type input "5000"
type input "100"
type input "5000"
type input "1 000"
type input "5000"
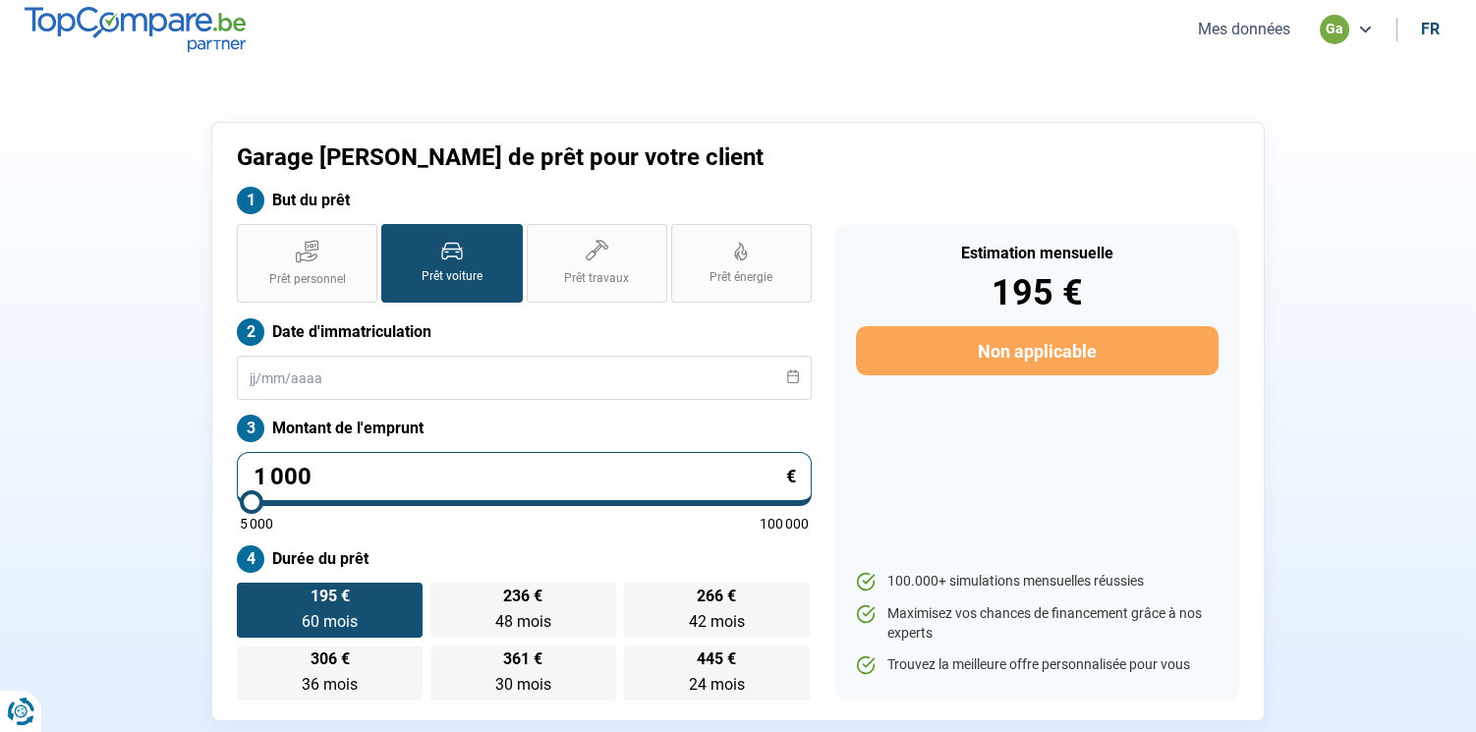
type input "10 000"
type input "10000"
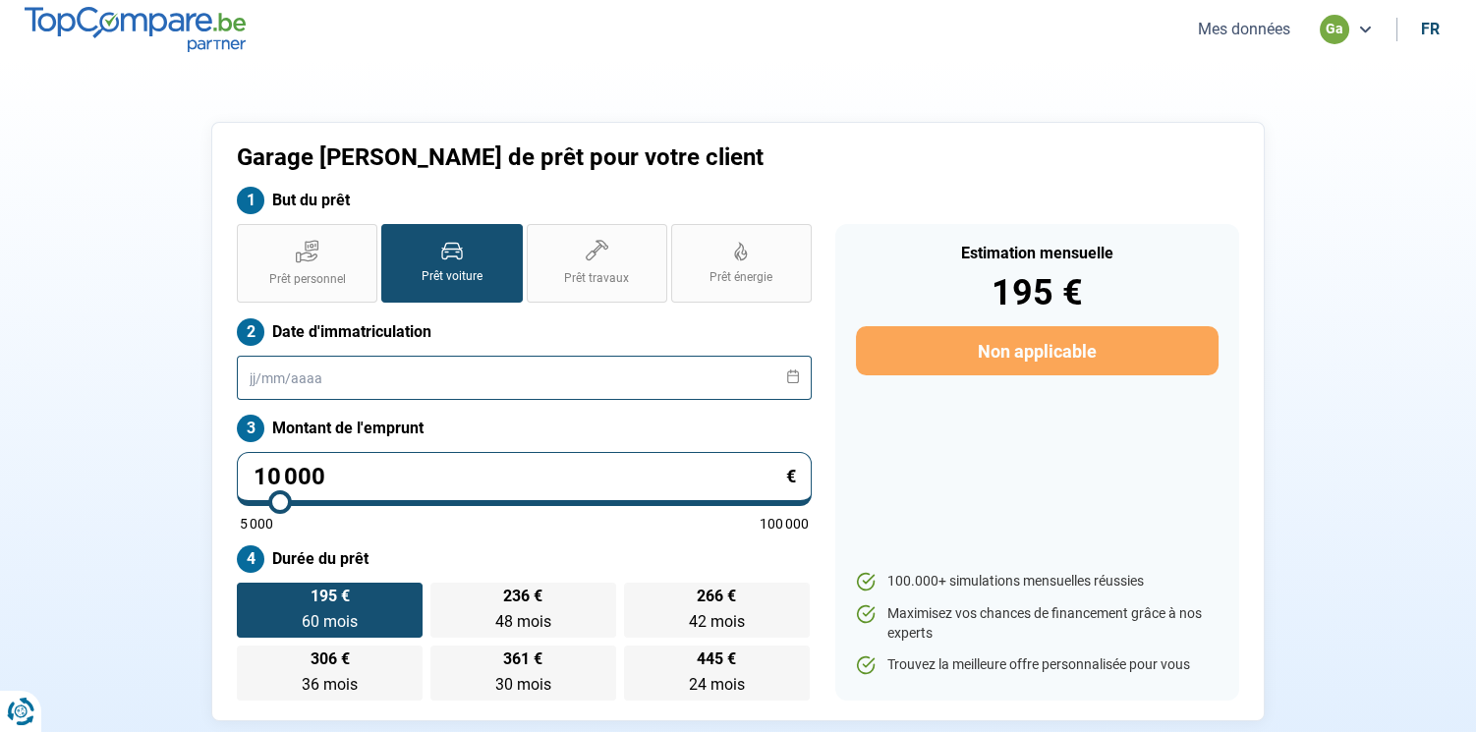
type input "10 000"
click at [255, 376] on input "text" at bounding box center [524, 378] width 575 height 44
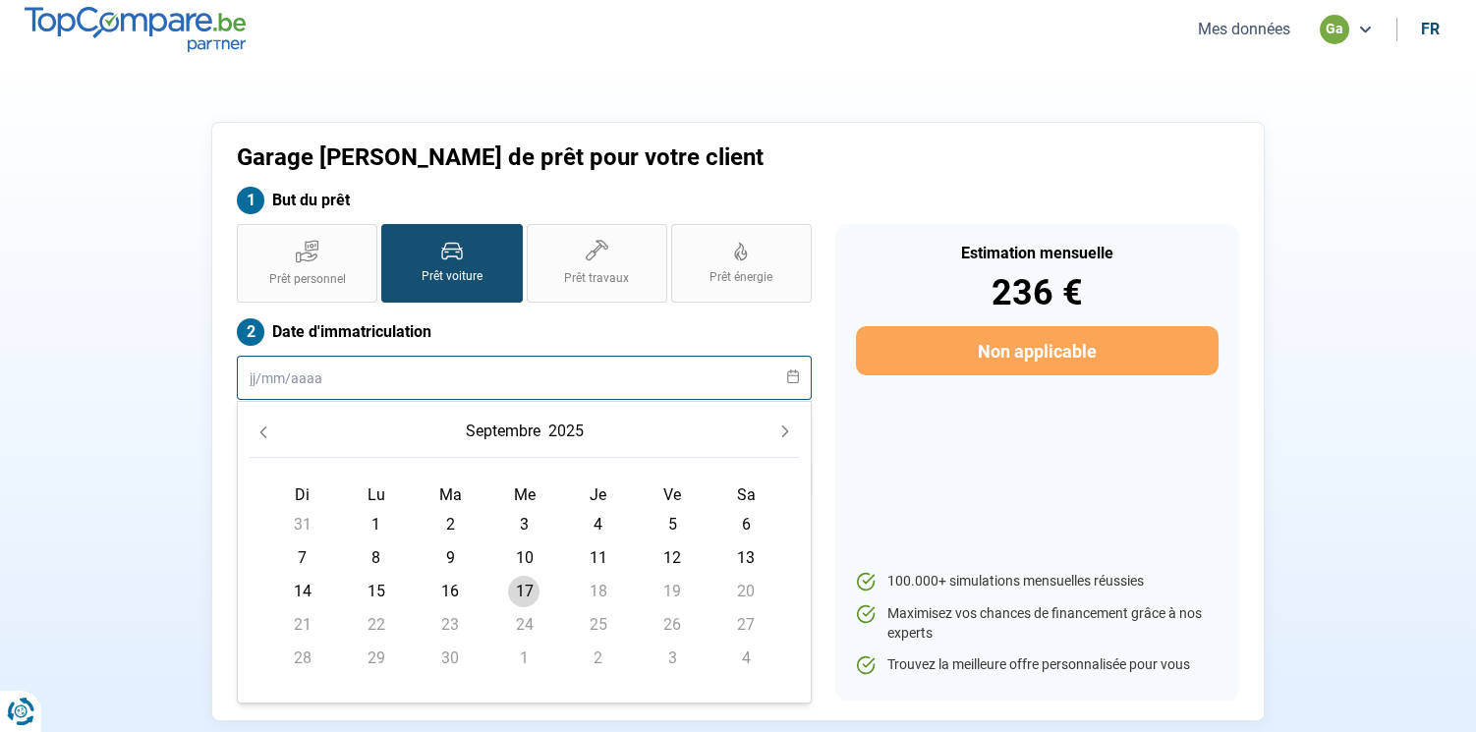
radio input "true"
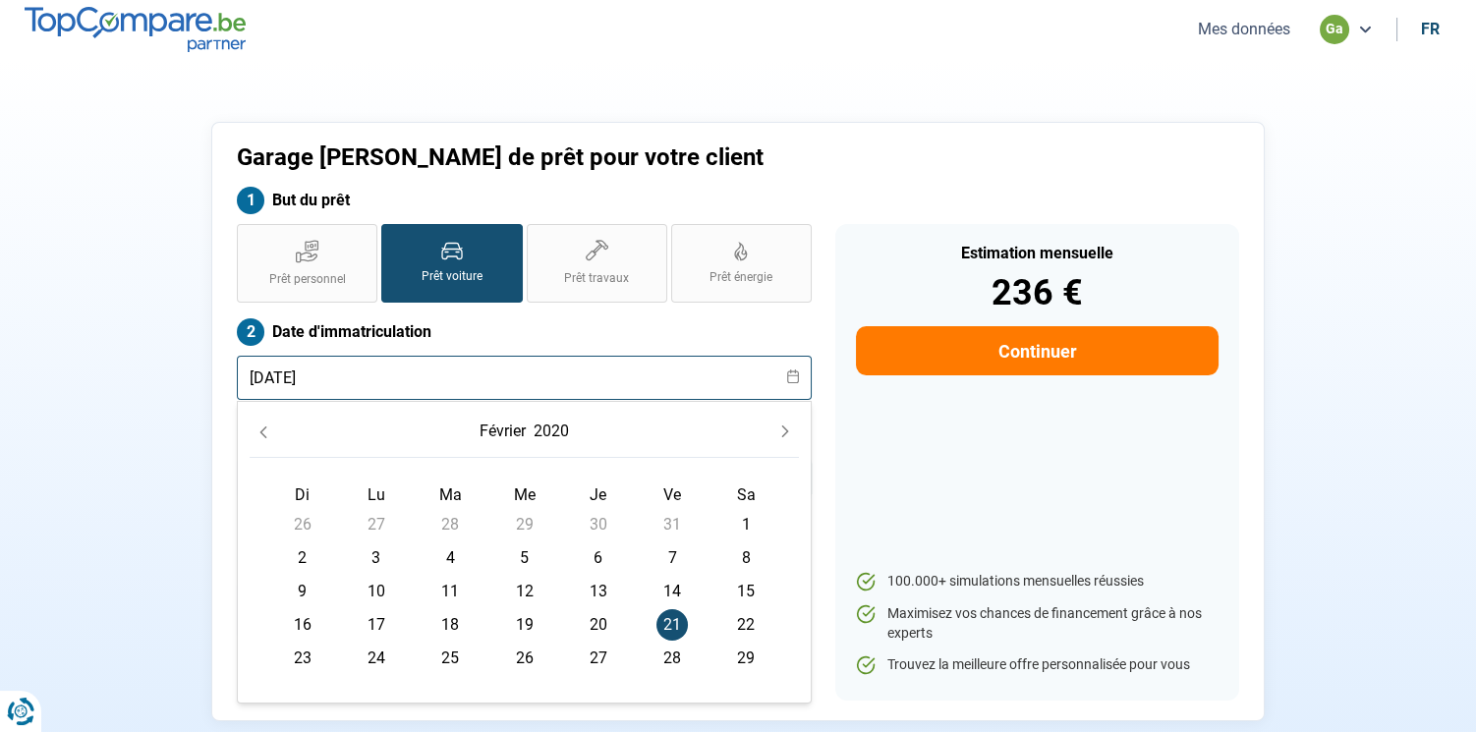
type input "21/02/2020"
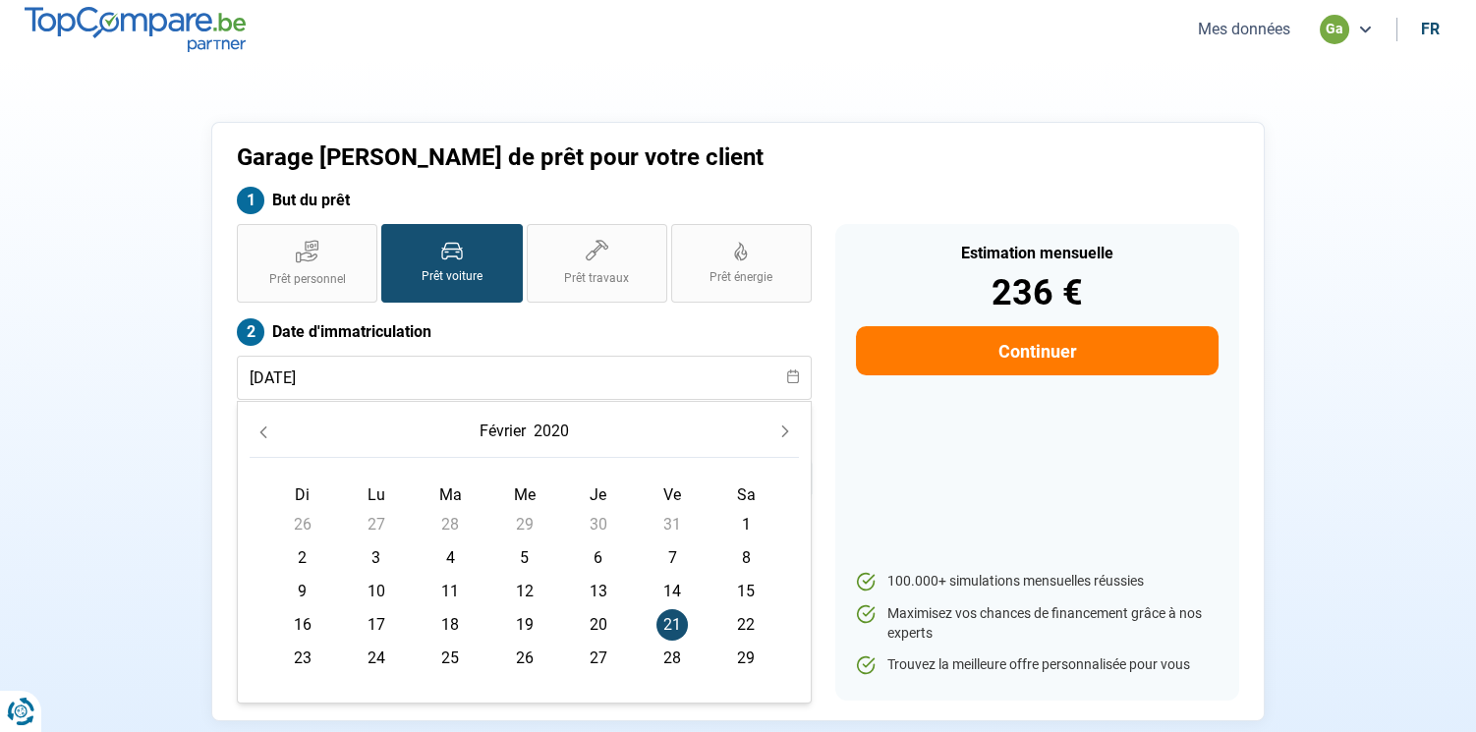
click at [142, 408] on div "Garage Hervé Denis - Demande de prêt pour votre client But du prêt Prêt personn…" at bounding box center [737, 421] width 1297 height 599
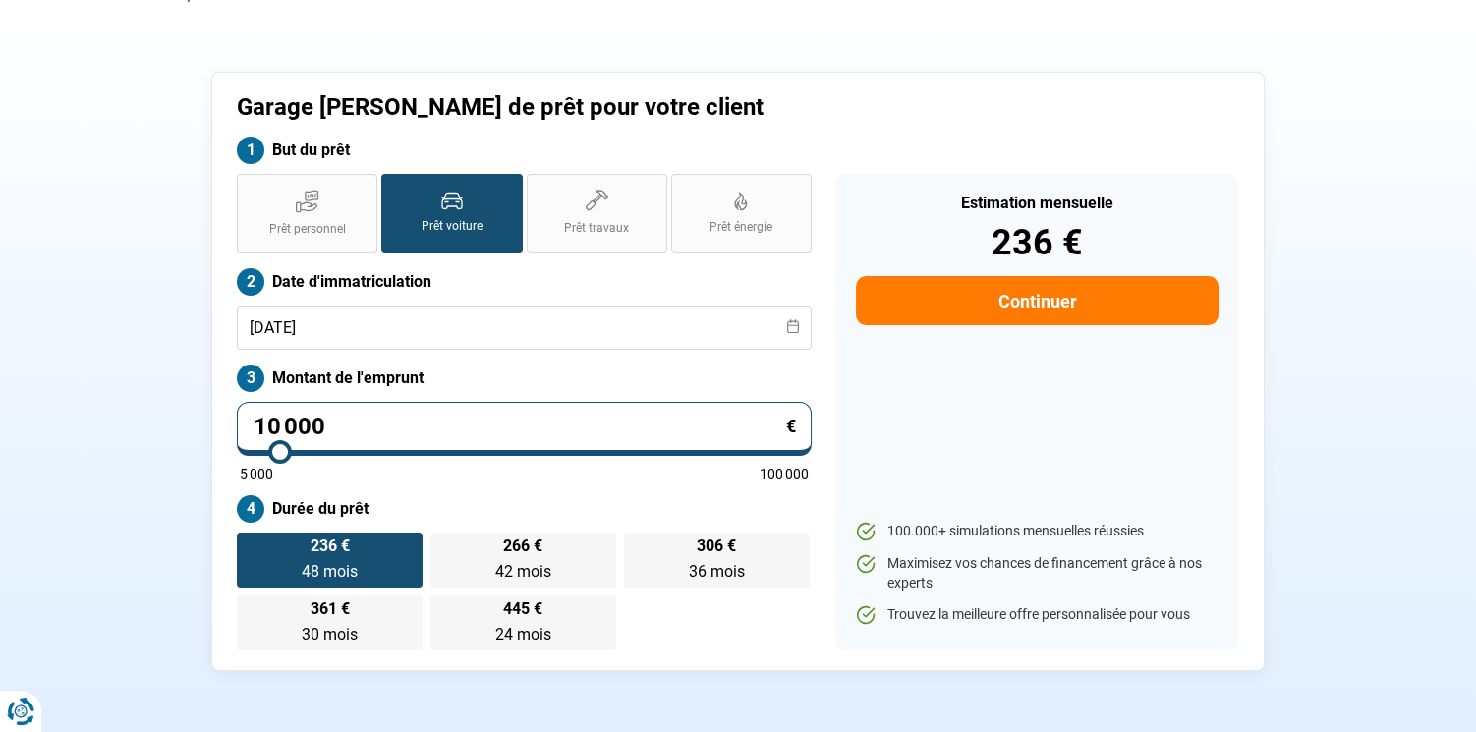
scroll to position [93, 0]
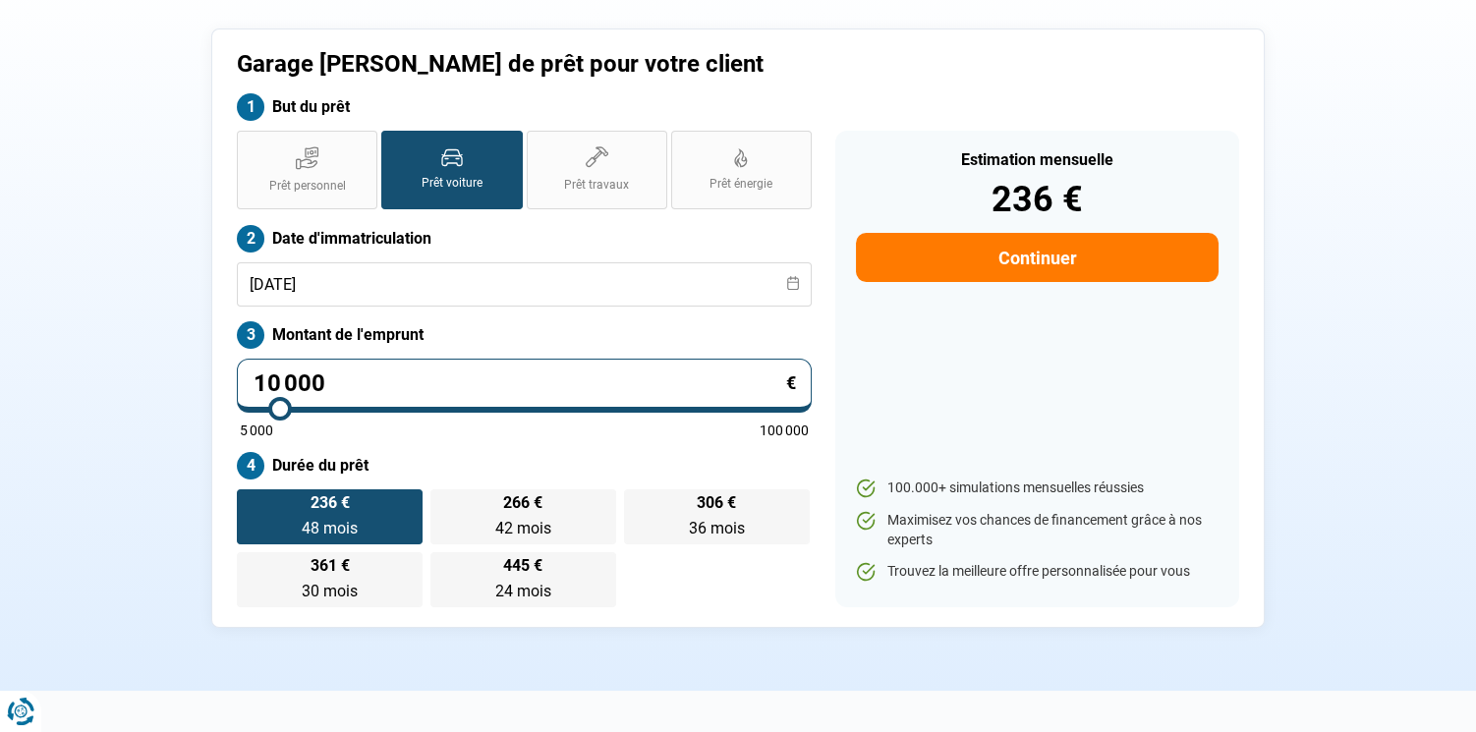
click at [1100, 259] on button "Continuer" at bounding box center [1037, 257] width 363 height 49
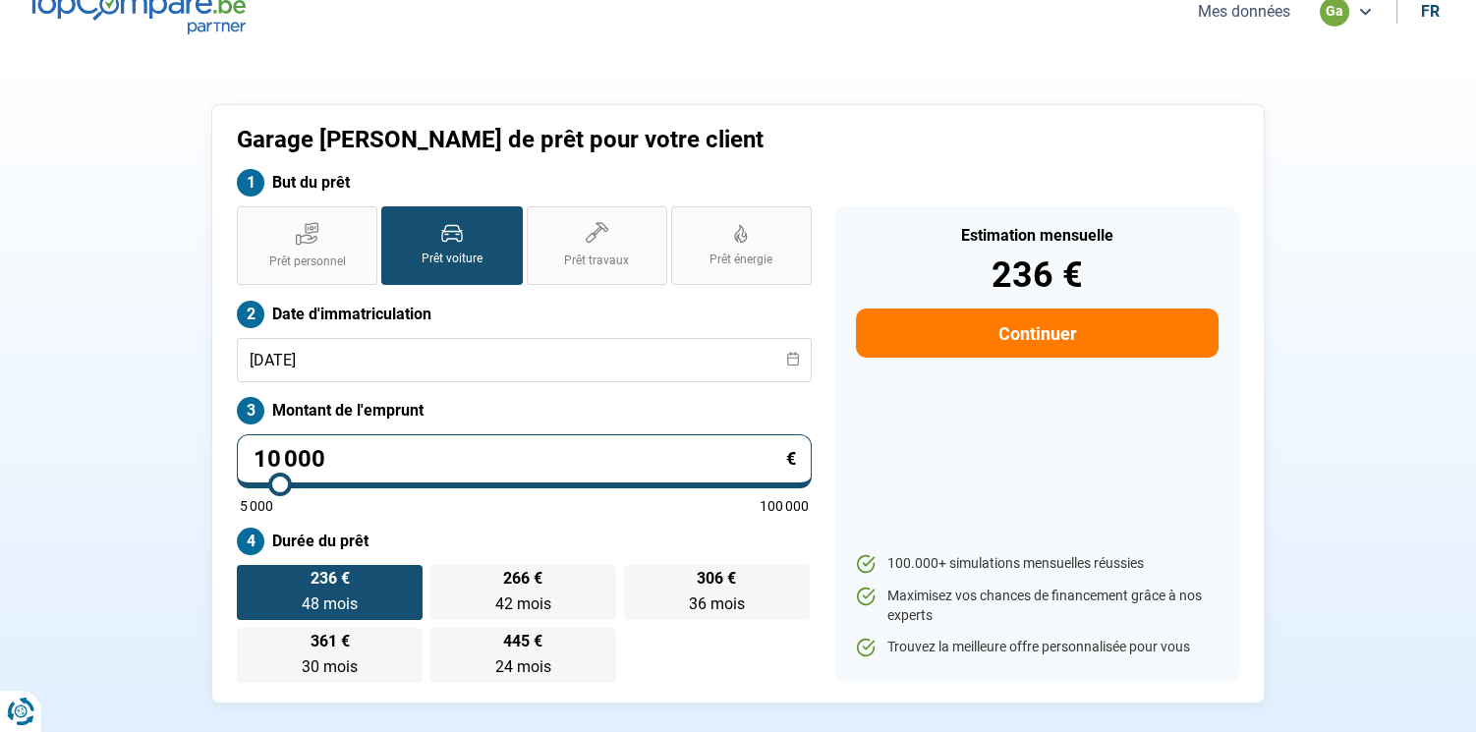
select select "32"
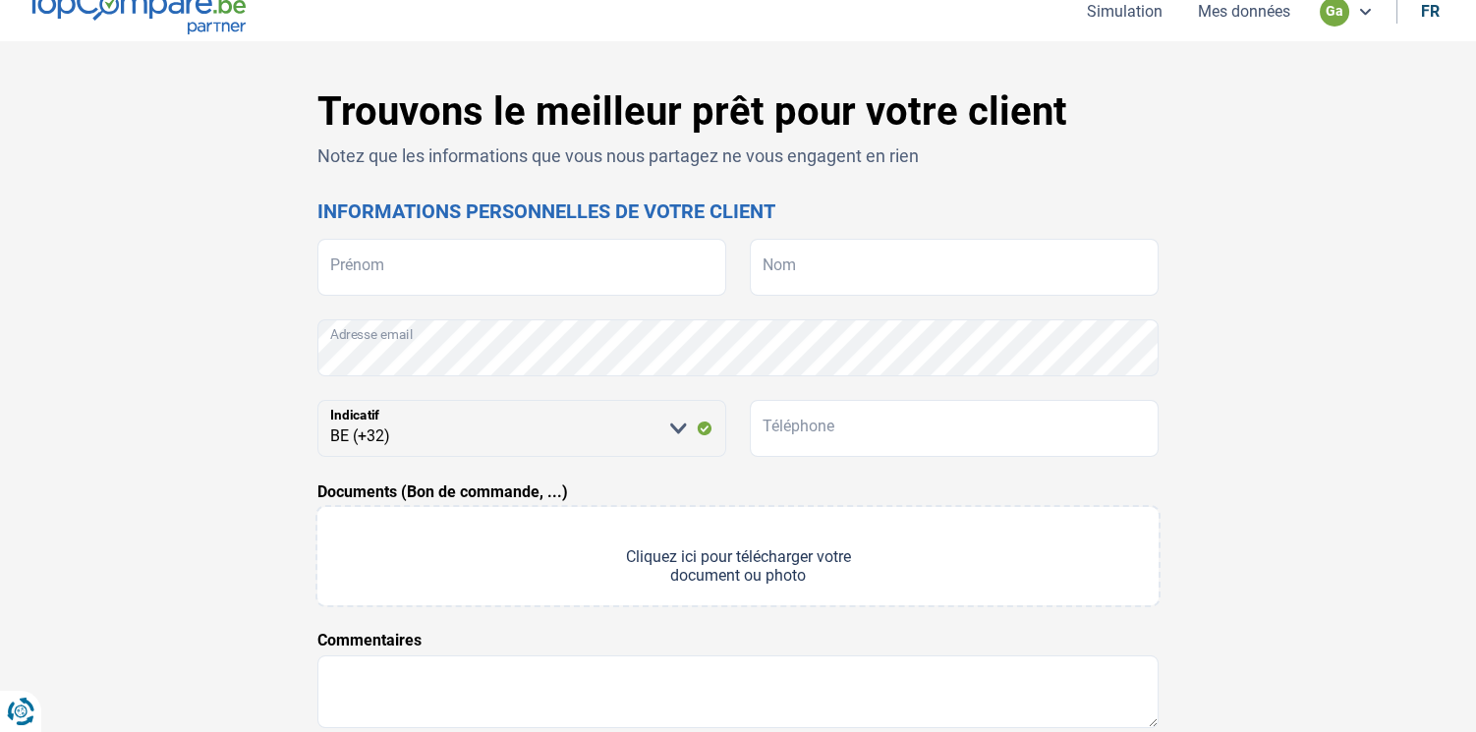
scroll to position [0, 0]
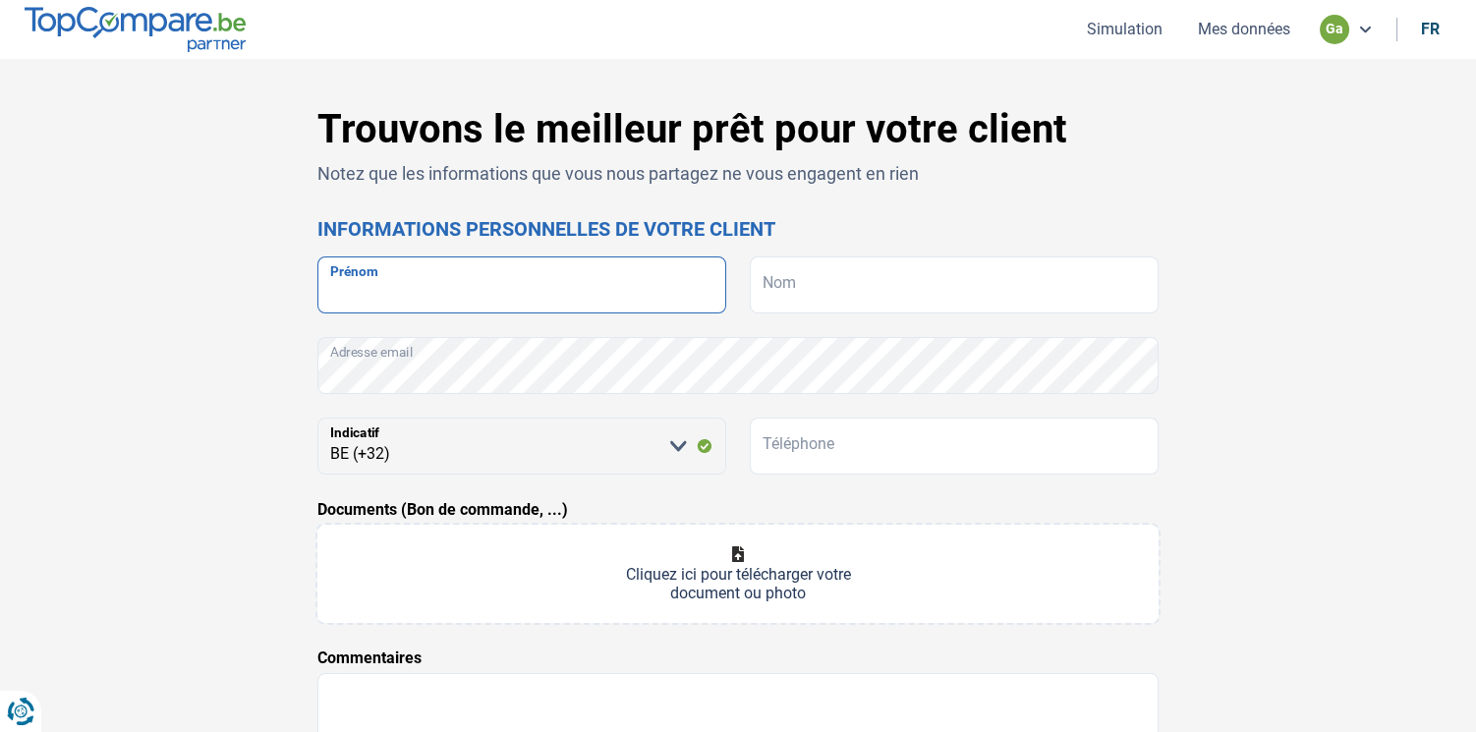
click at [383, 275] on input "Prénom" at bounding box center [521, 284] width 409 height 57
type input "Clémence"
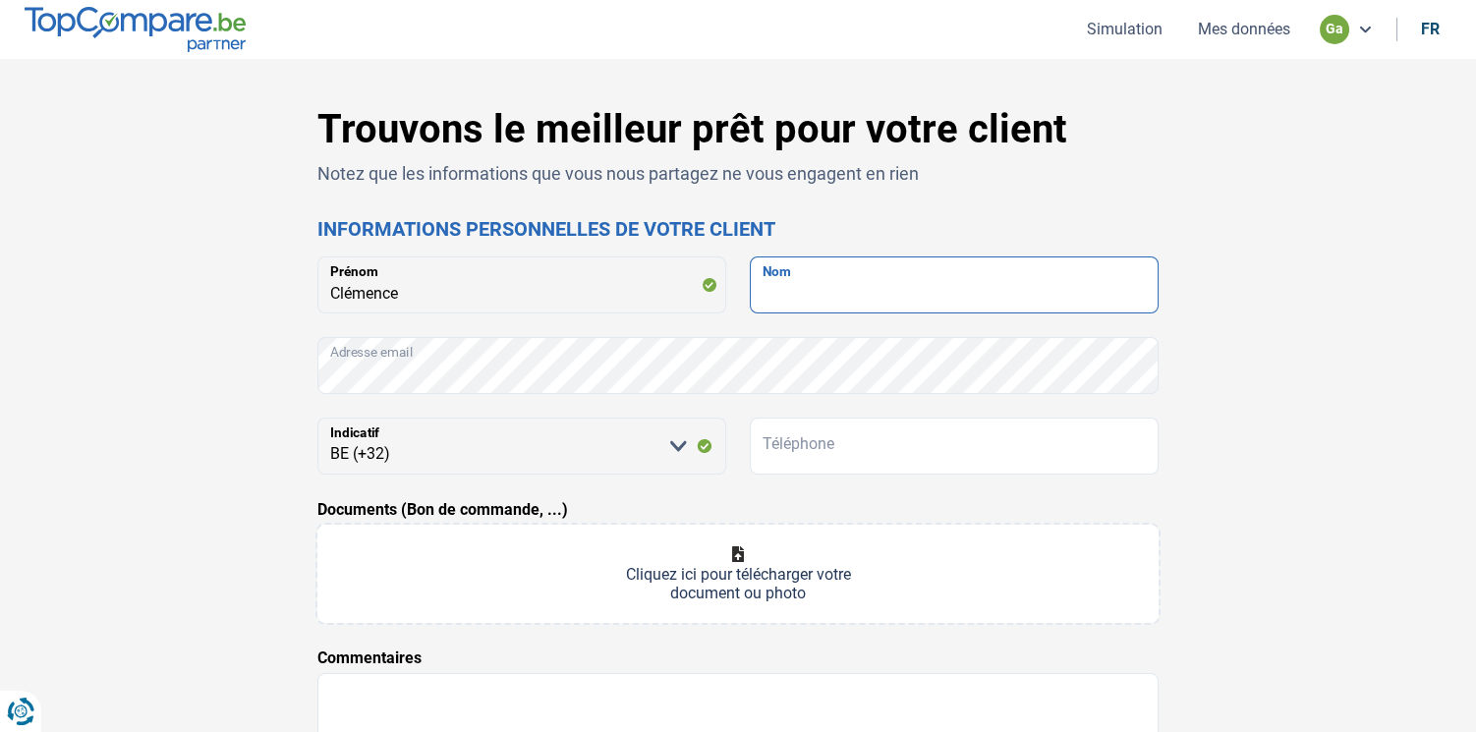
click at [903, 281] on input "Nom" at bounding box center [954, 284] width 409 height 57
type input "Fraselle"
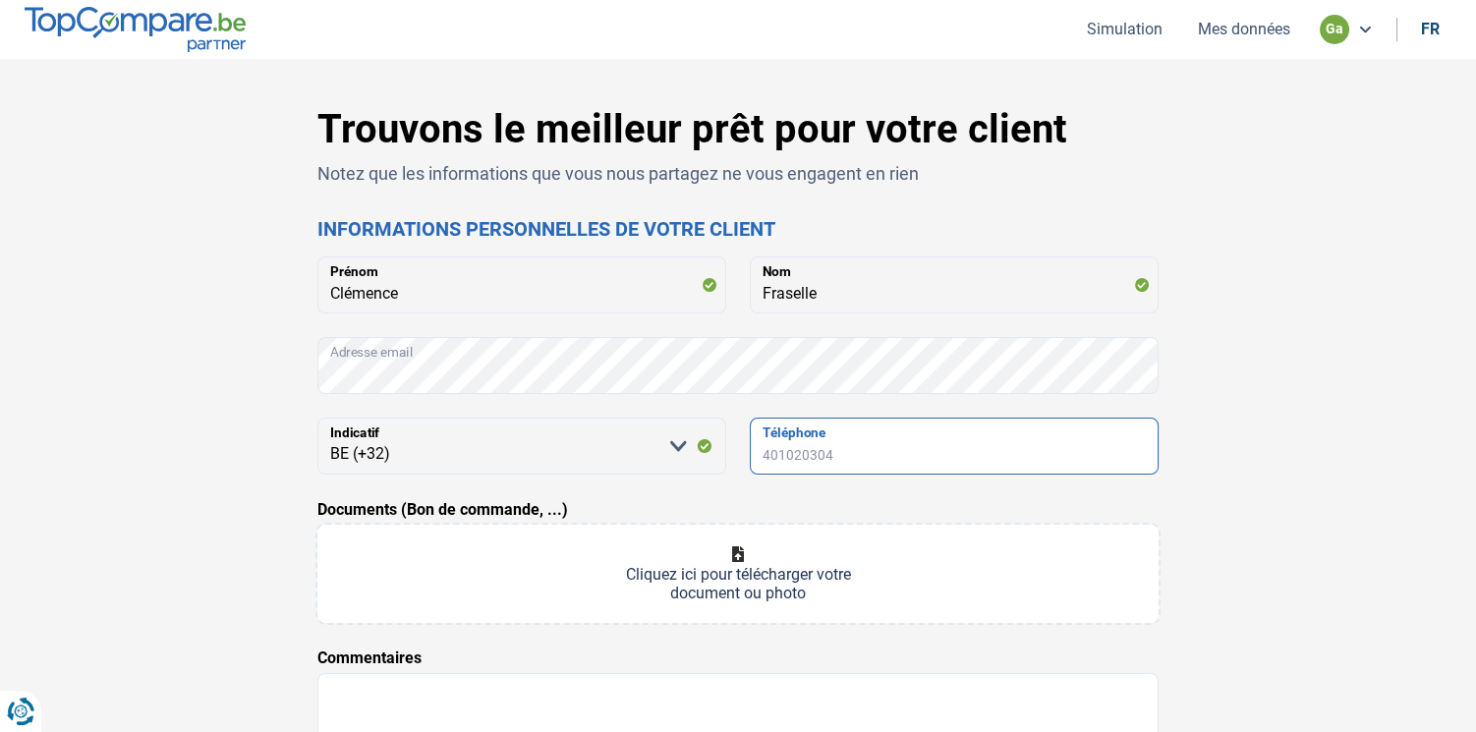
click at [826, 448] on input "Téléphone" at bounding box center [954, 446] width 409 height 57
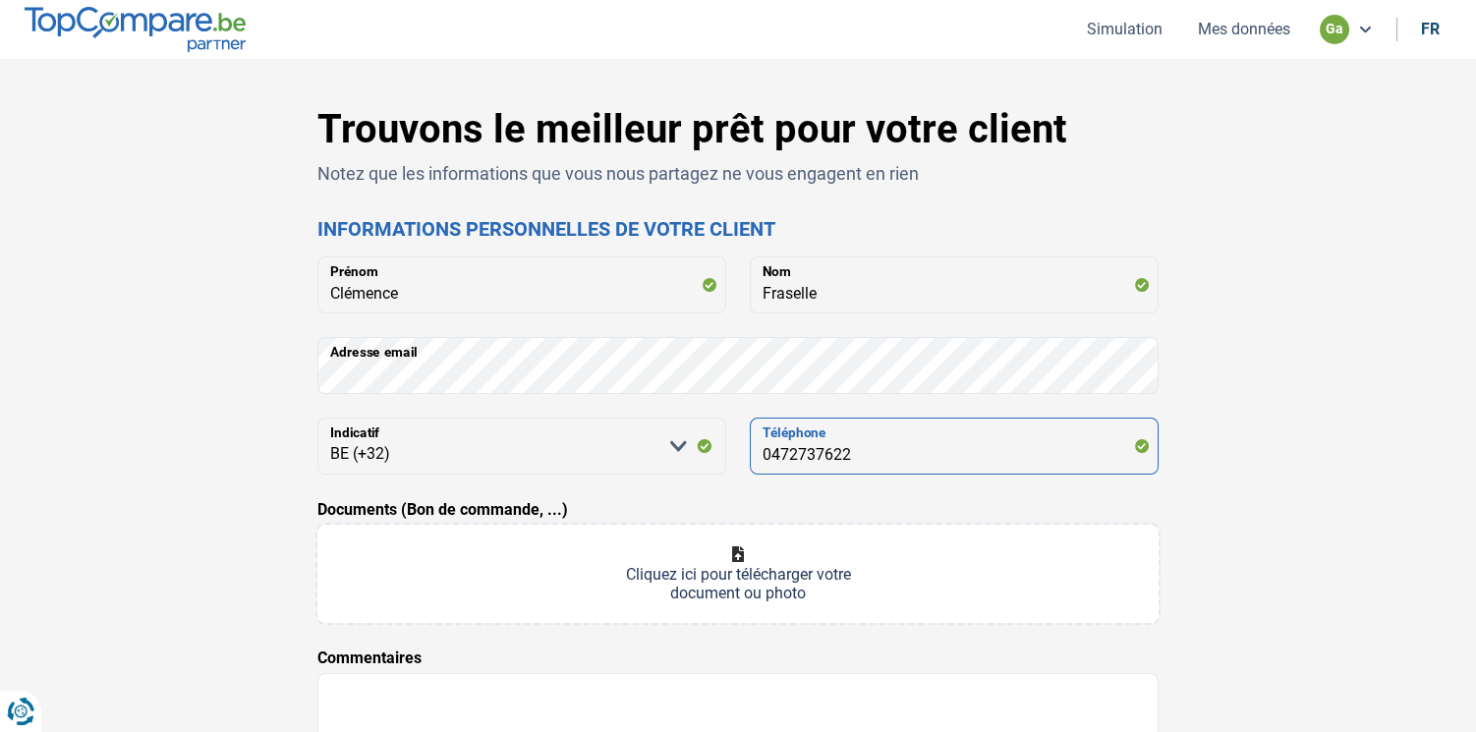
type input "0472737622"
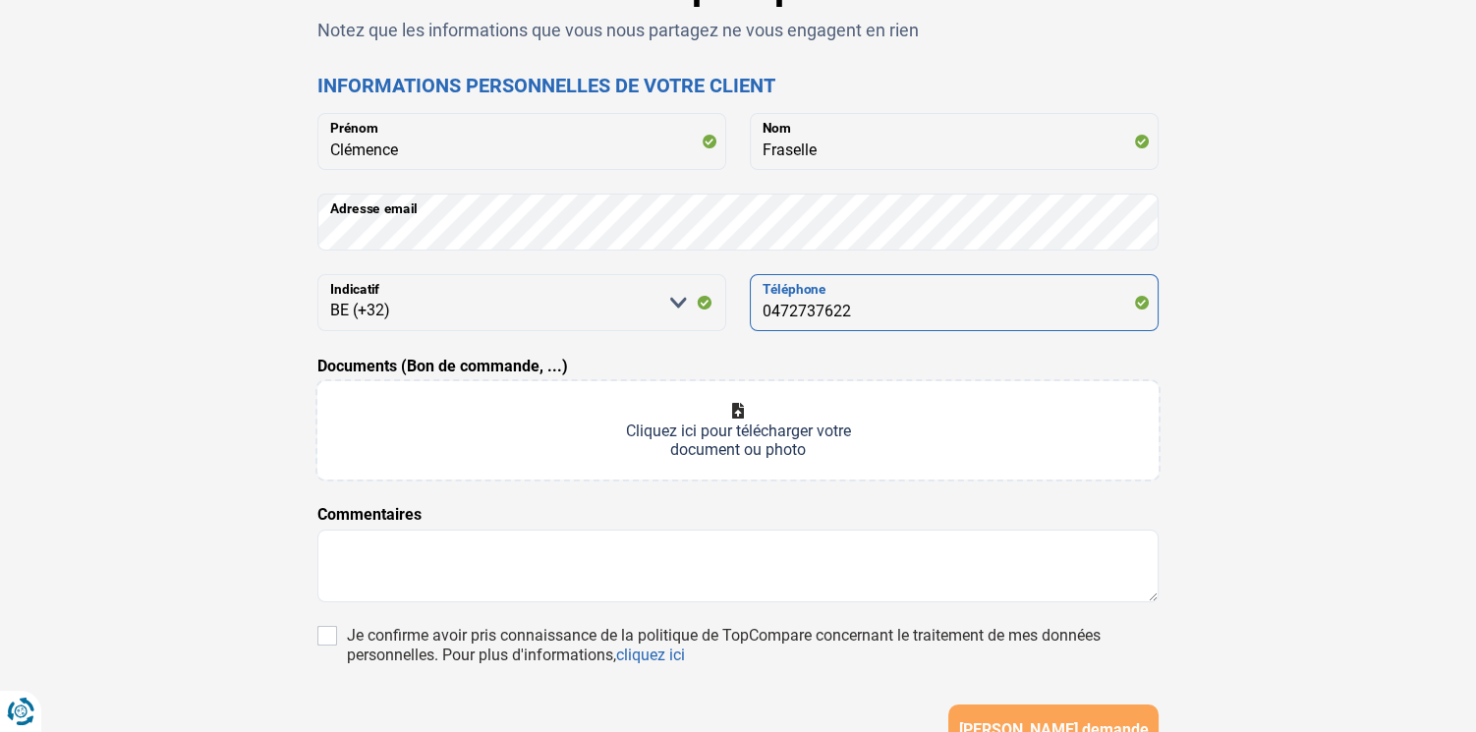
scroll to position [187, 0]
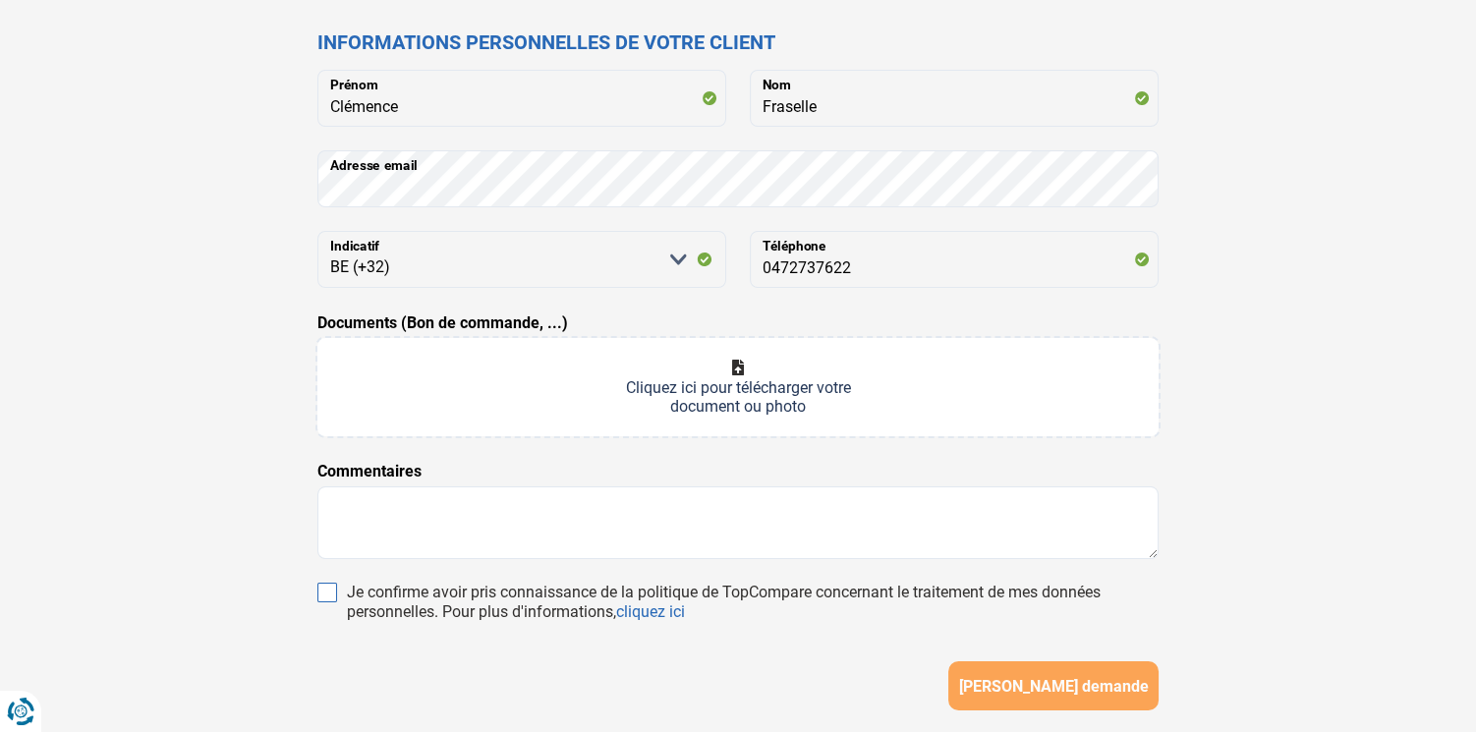
click at [332, 592] on input "Je confirme avoir pris connaissance de la politique de TopCompare concernant le…" at bounding box center [327, 593] width 20 height 20
checkbox input "true"
click at [758, 373] on input "Documents (Bon de commande, ...)" at bounding box center [737, 387] width 841 height 98
type input "C:\fakepath\CCF170925_0002.pdf"
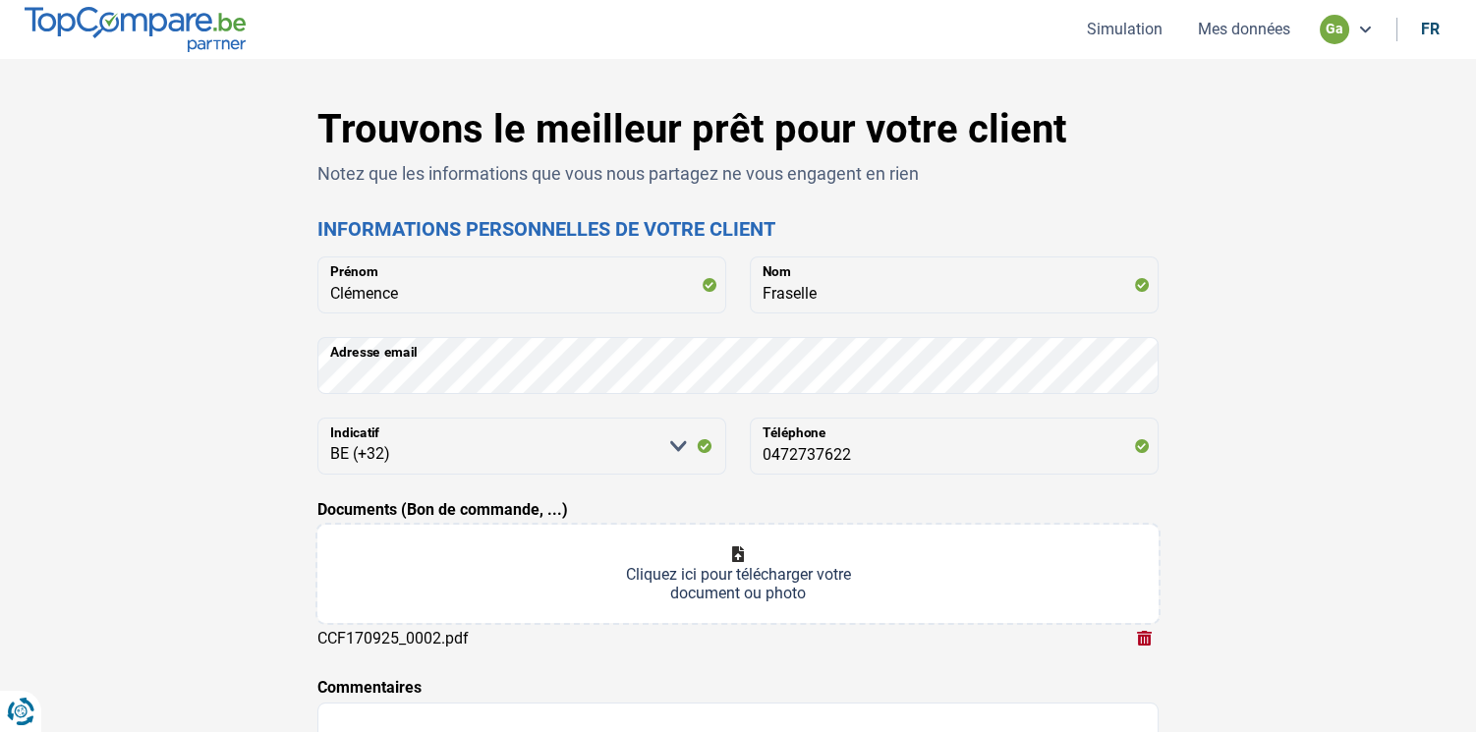
scroll to position [371, 0]
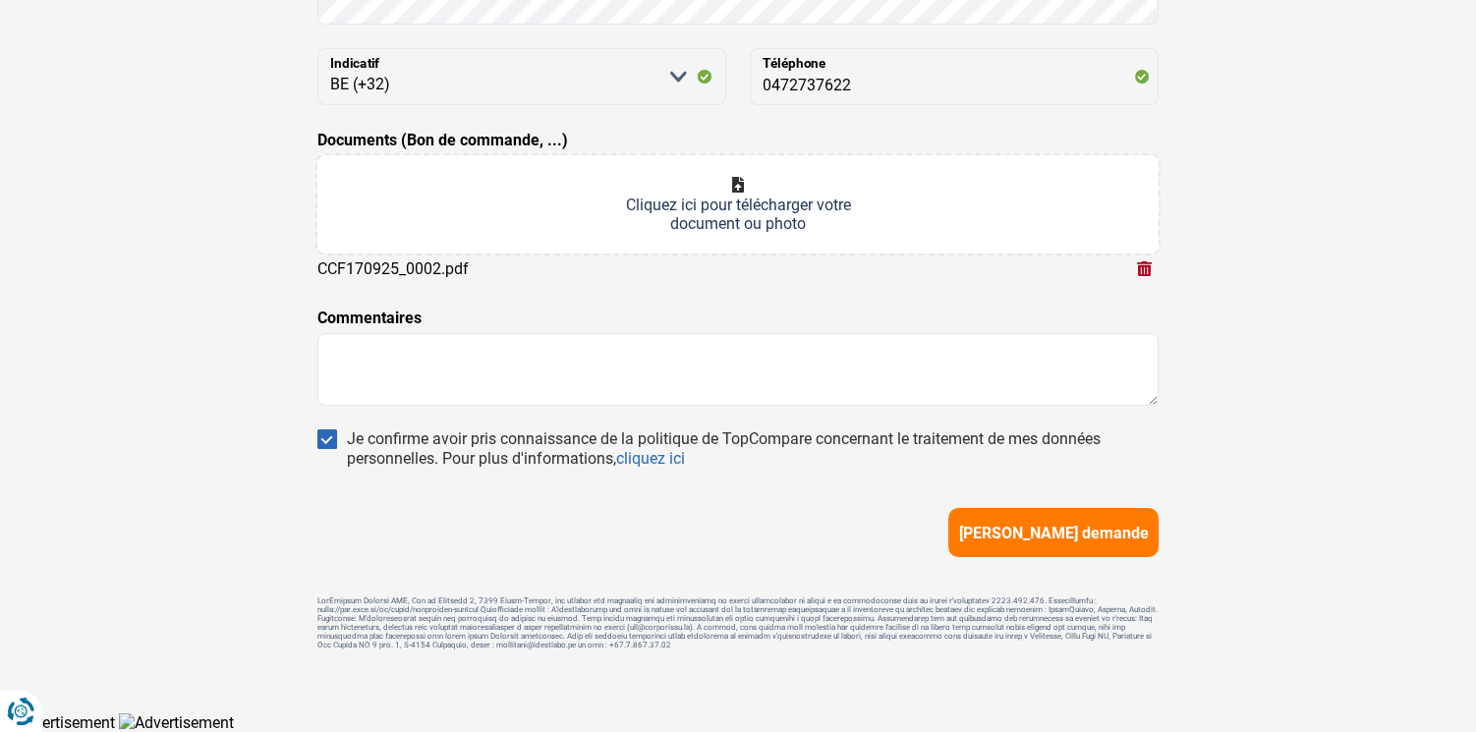
click at [1083, 536] on span "Soumettre demande" at bounding box center [1054, 533] width 190 height 19
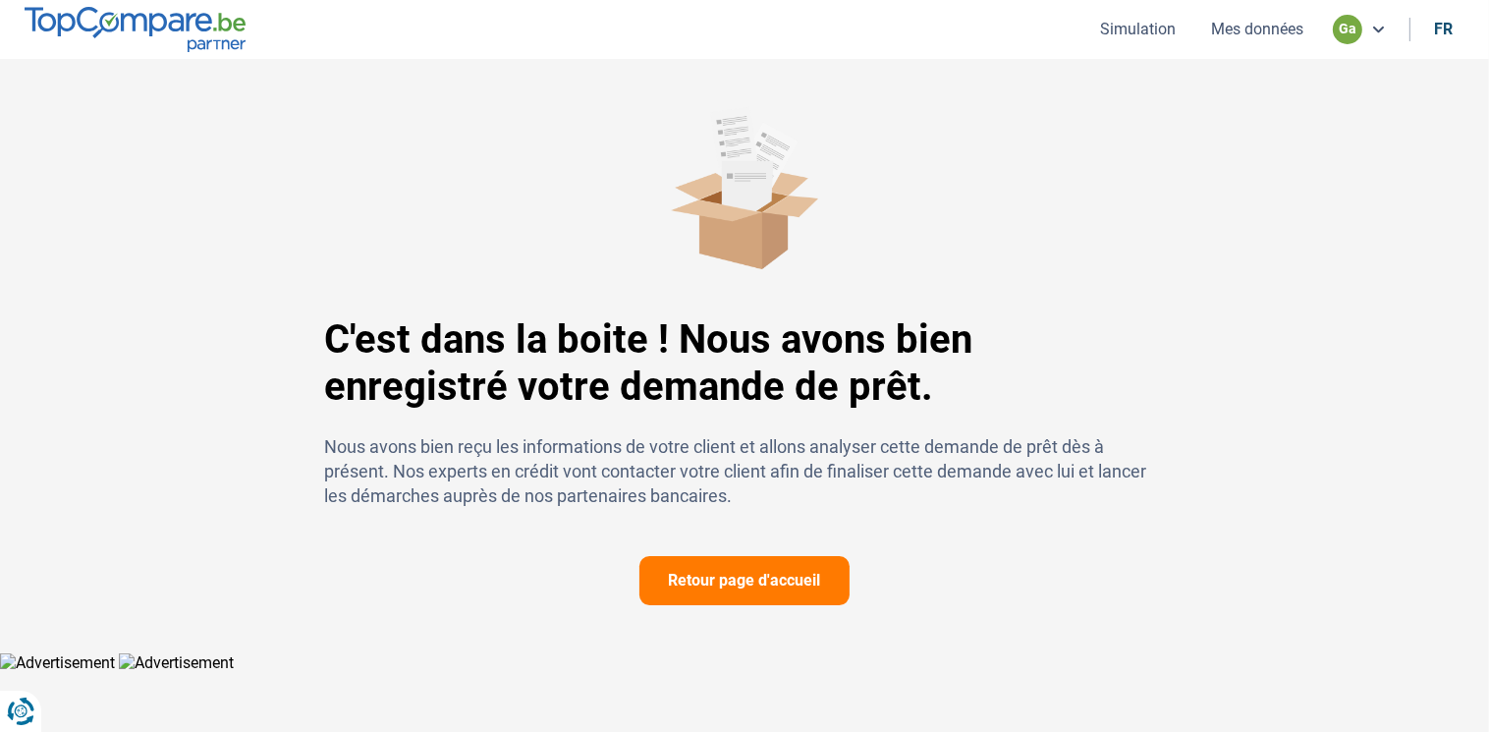
click at [739, 586] on button "Retour page d'accueil" at bounding box center [745, 580] width 210 height 49
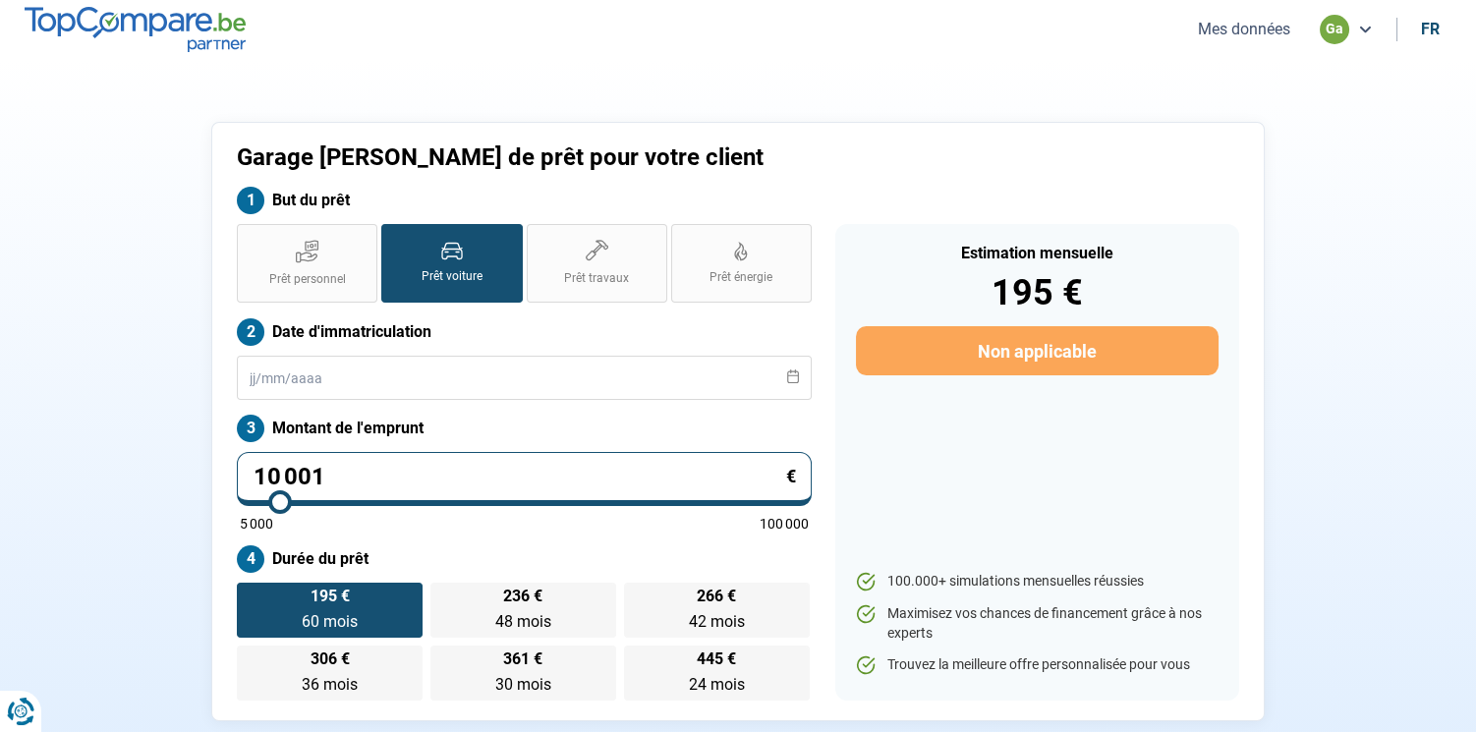
click at [1249, 33] on button "Mes données" at bounding box center [1244, 29] width 104 height 21
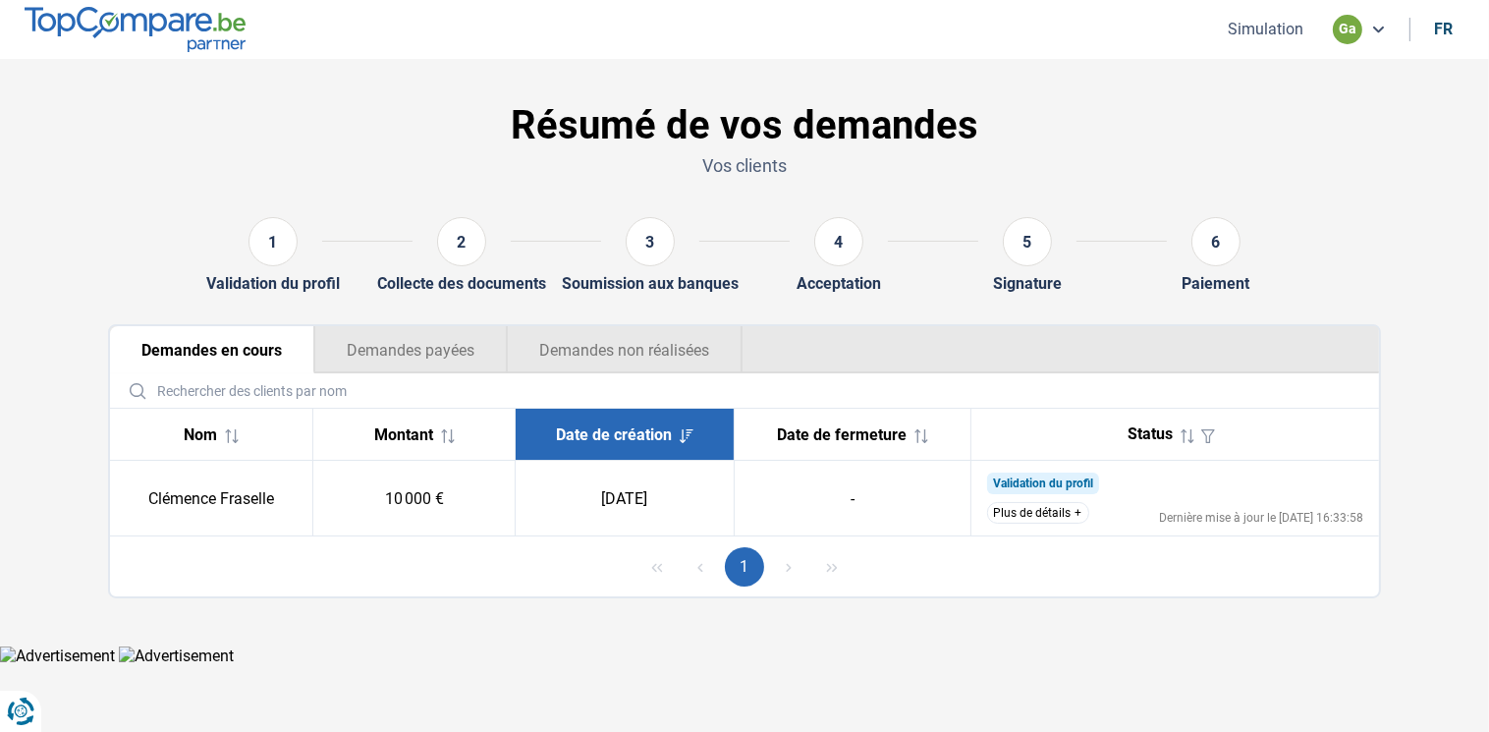
click at [1040, 506] on button "Plus de détails" at bounding box center [1038, 513] width 102 height 22
click at [1037, 507] on button "Plus de détails" at bounding box center [1038, 513] width 102 height 22
click at [1041, 516] on button "Plus de détails" at bounding box center [1038, 513] width 102 height 22
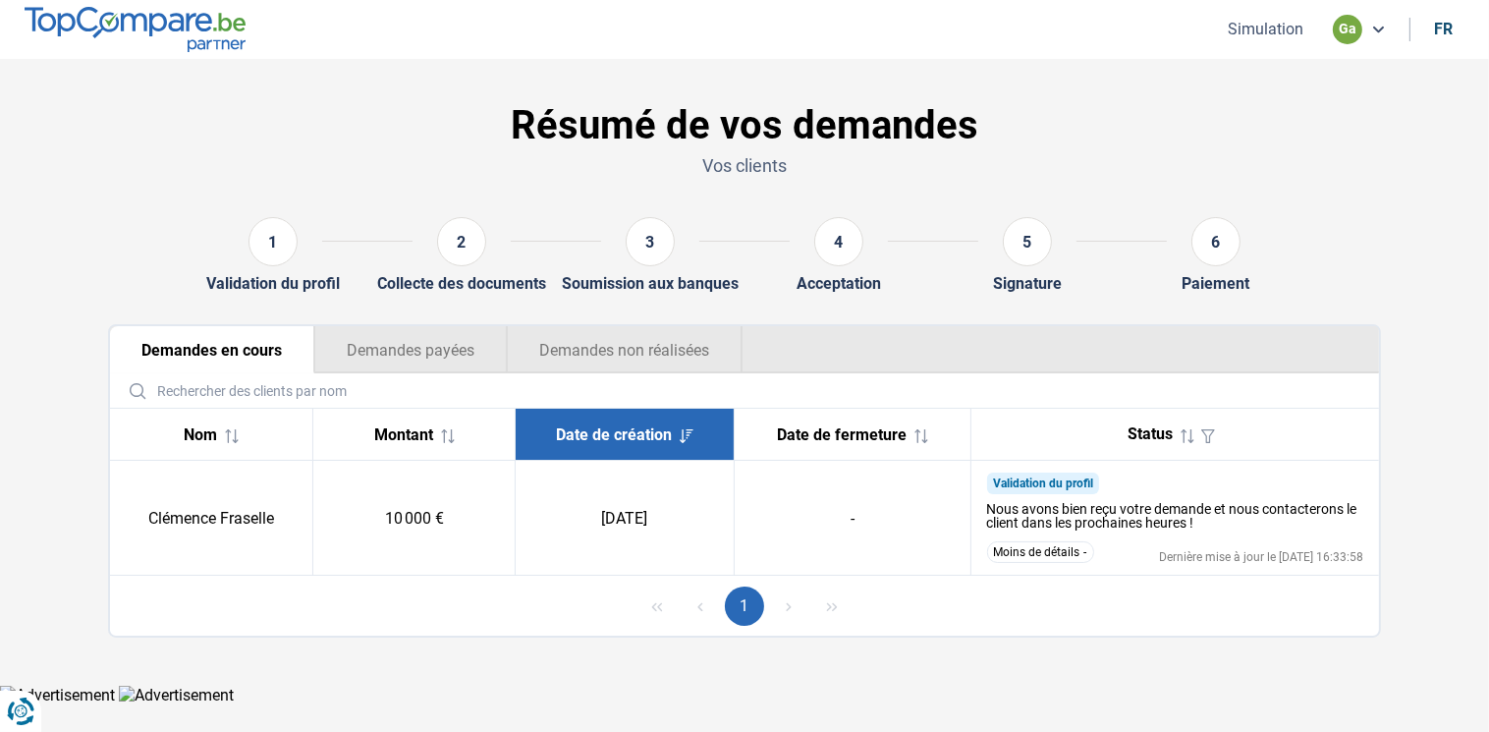
click at [1044, 554] on button "Moins de détails" at bounding box center [1040, 552] width 107 height 22
